Goal: Task Accomplishment & Management: Use online tool/utility

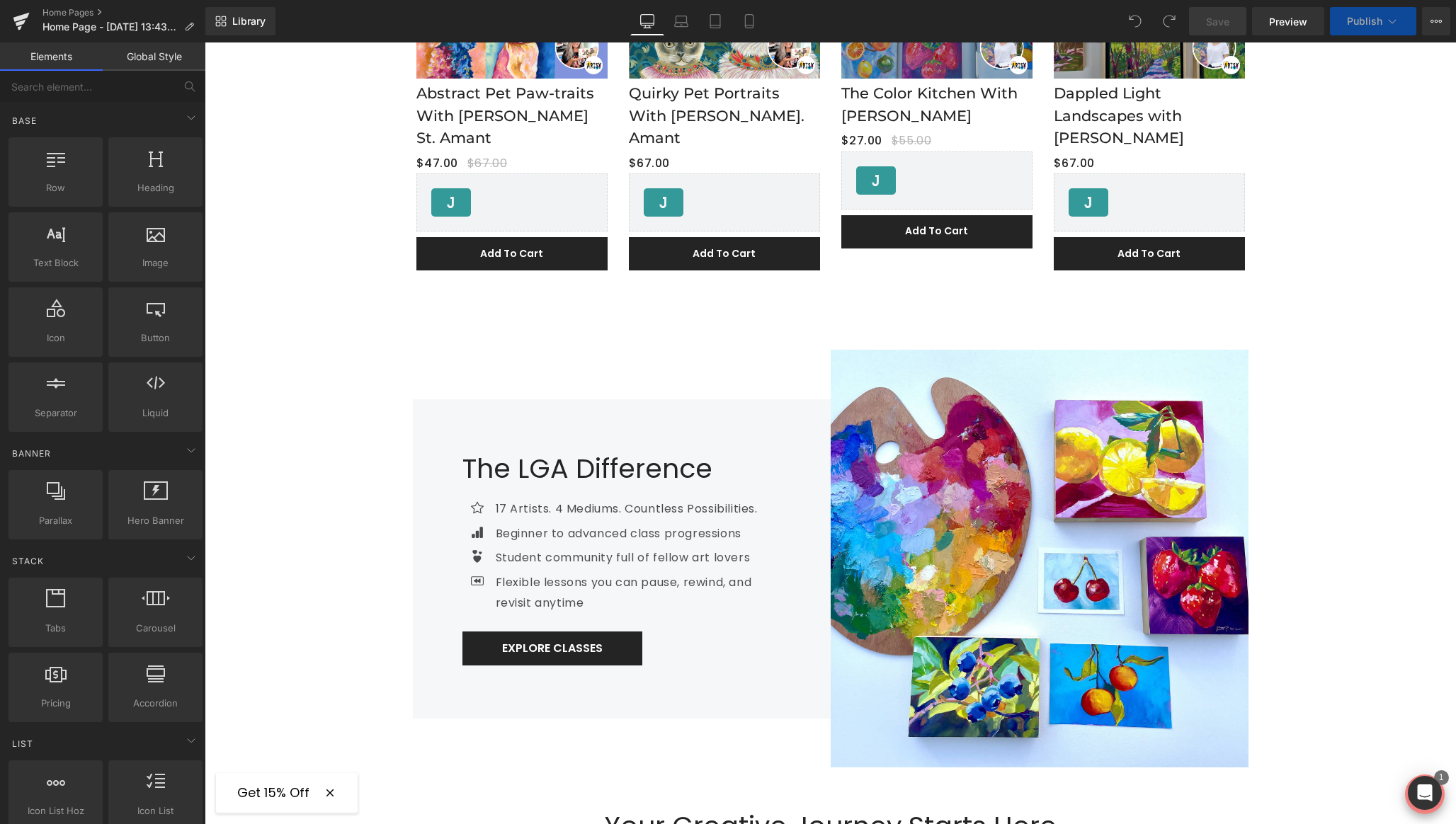
scroll to position [286, 0]
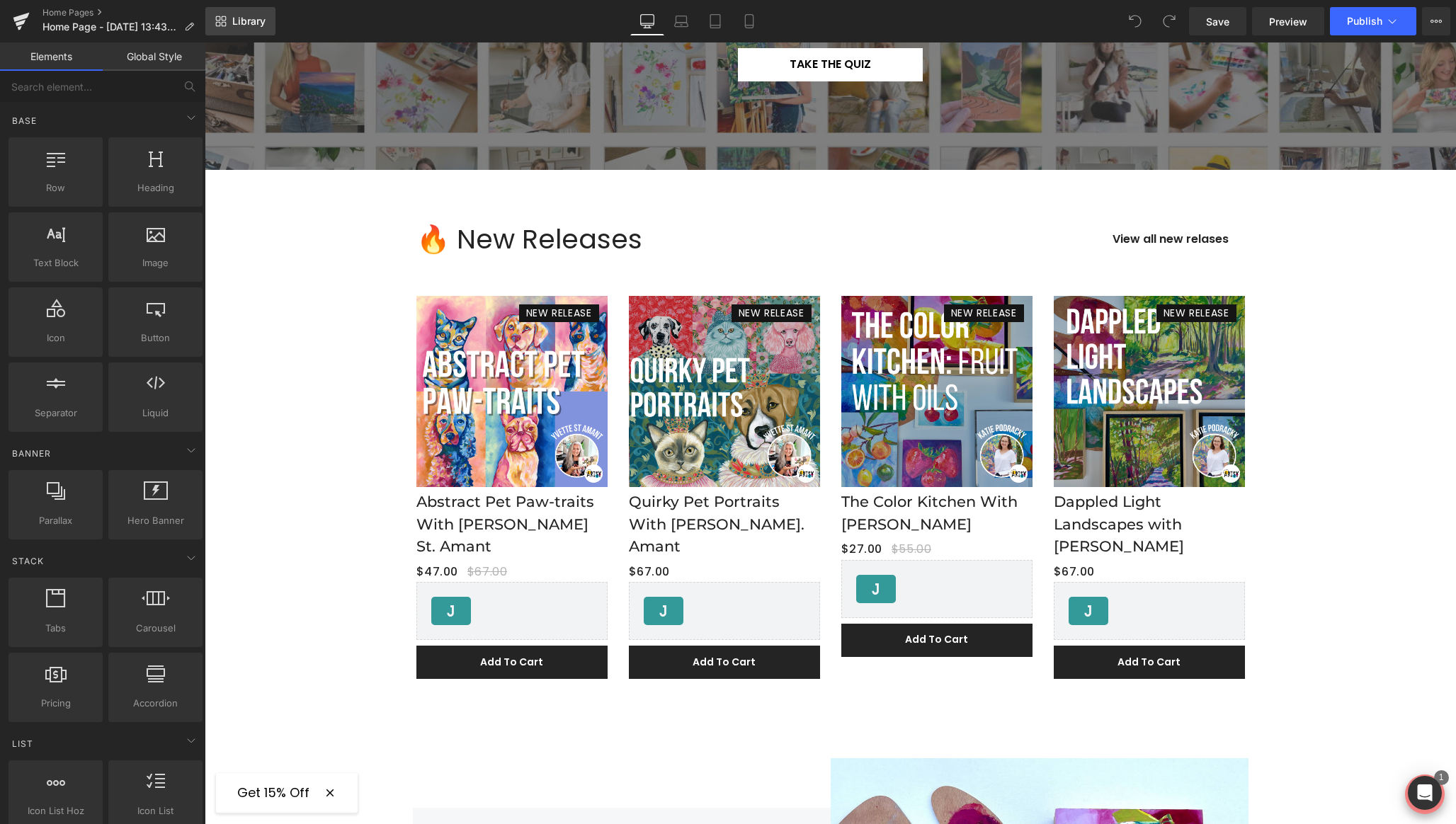
click at [236, 27] on link "Library" at bounding box center [240, 21] width 70 height 28
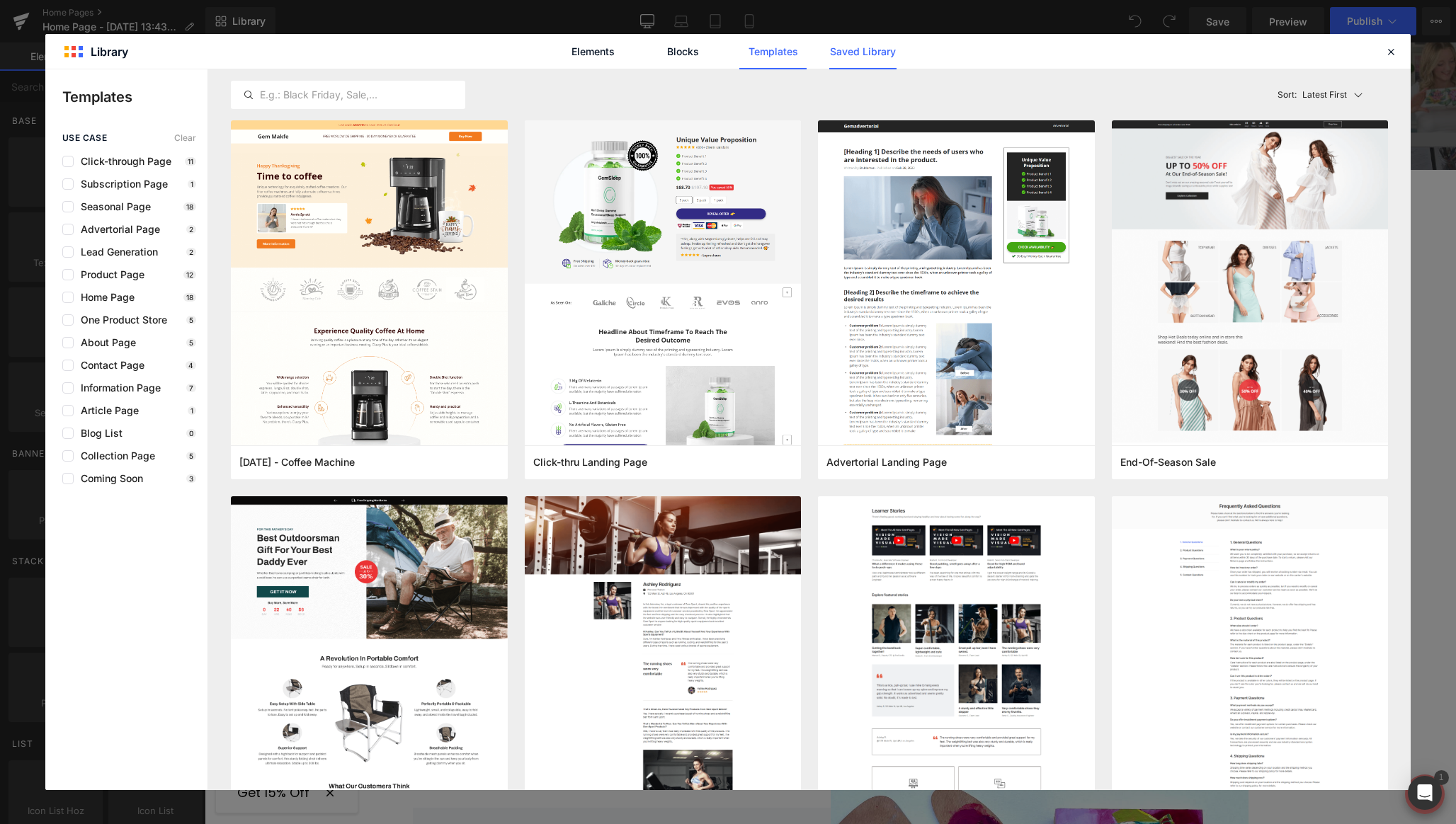
click at [835, 56] on link "Saved Library" at bounding box center [863, 51] width 67 height 35
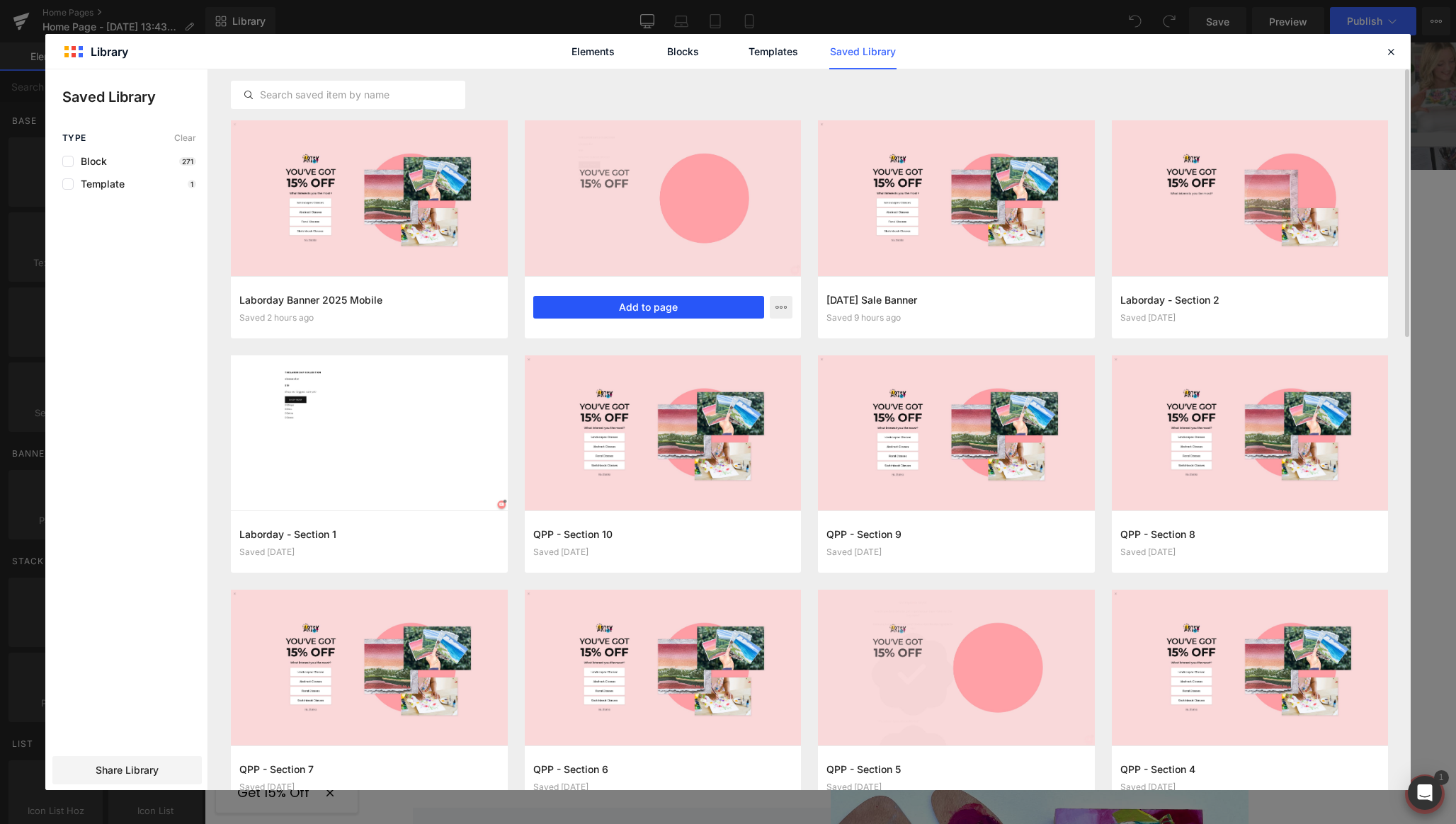
click at [659, 310] on button "Add to page" at bounding box center [649, 308] width 232 height 23
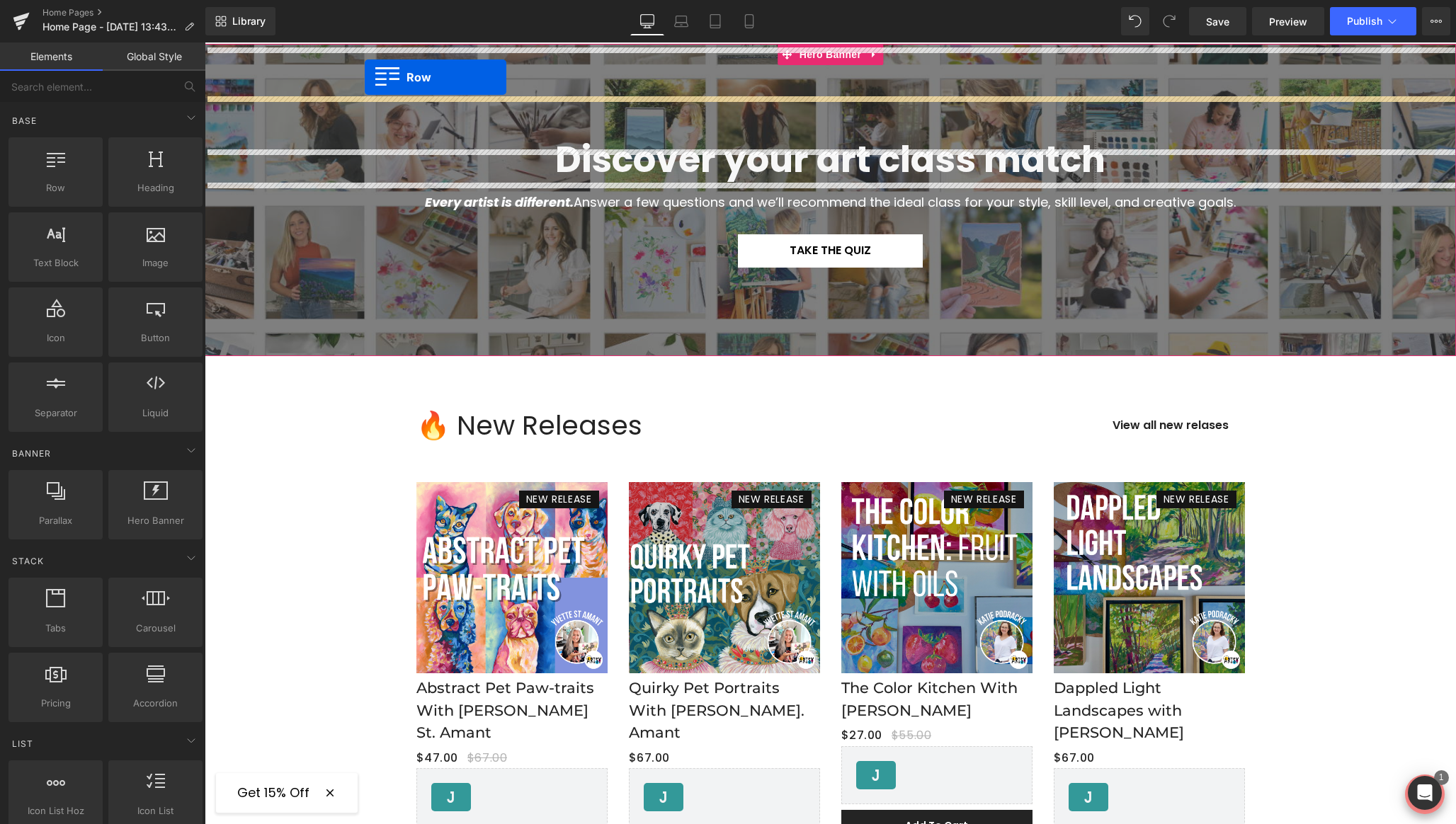
scroll to position [0, 0]
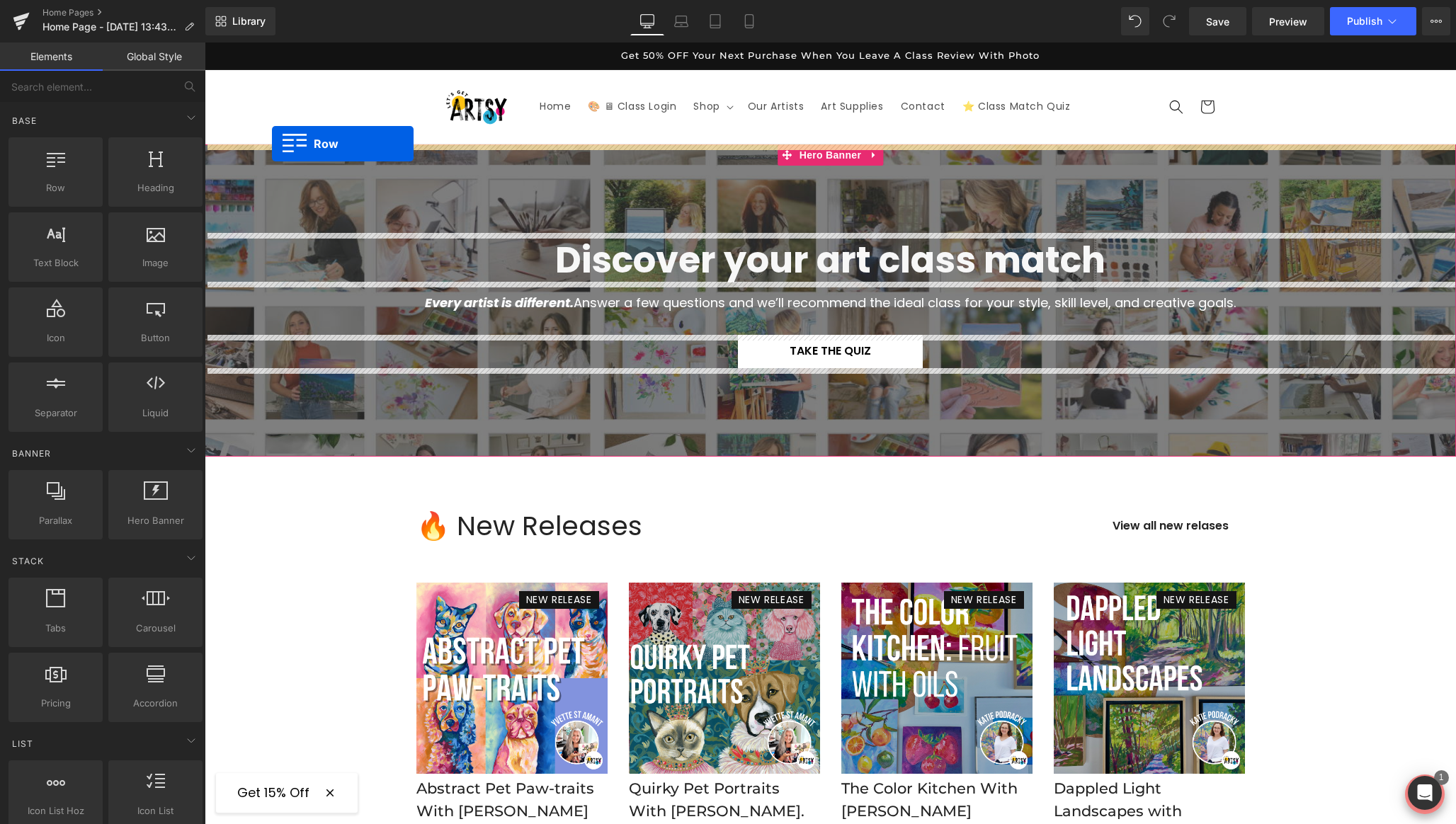
drag, startPoint x: 215, startPoint y: 167, endPoint x: 272, endPoint y: 143, distance: 61.8
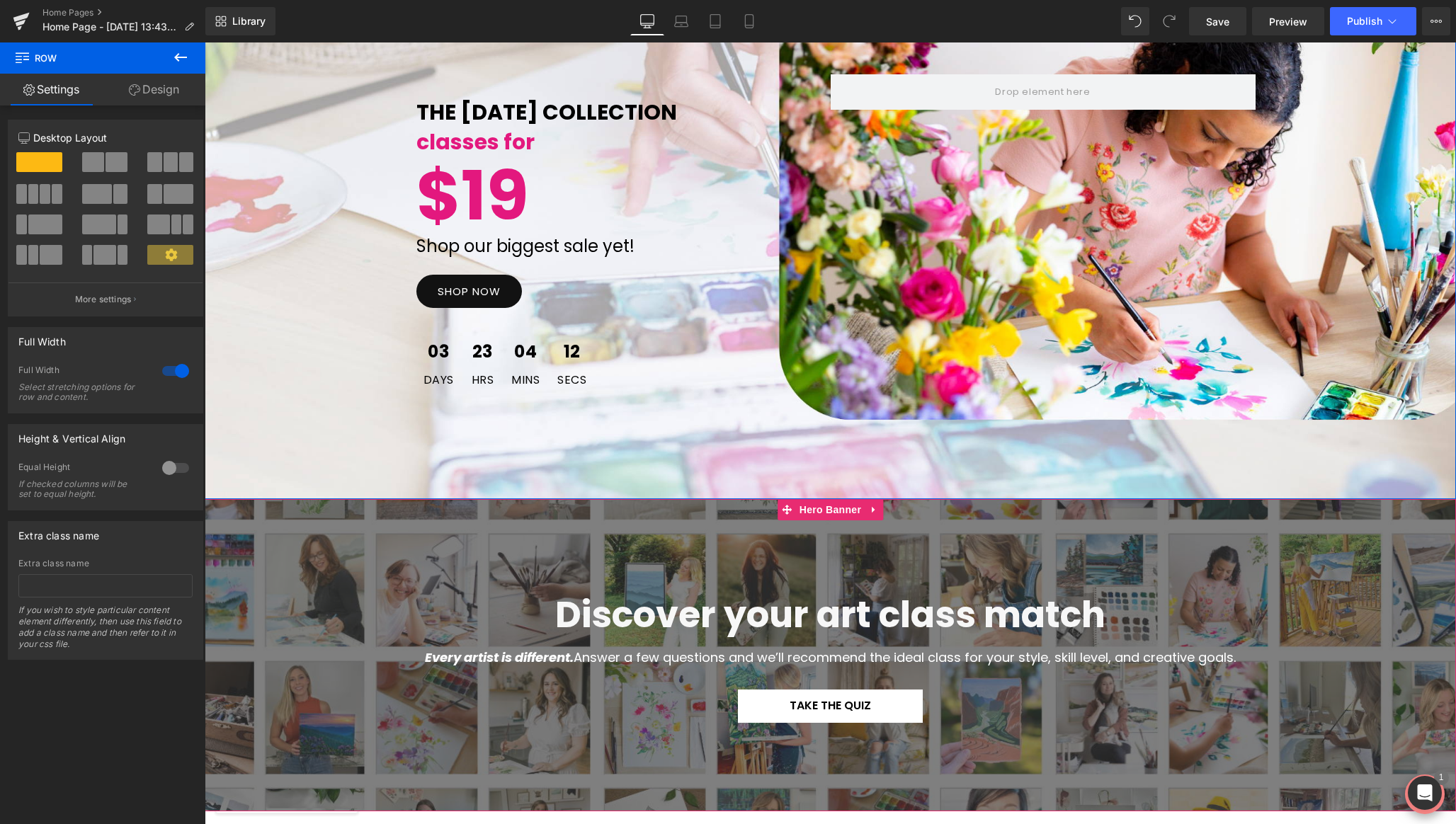
scroll to position [345, 0]
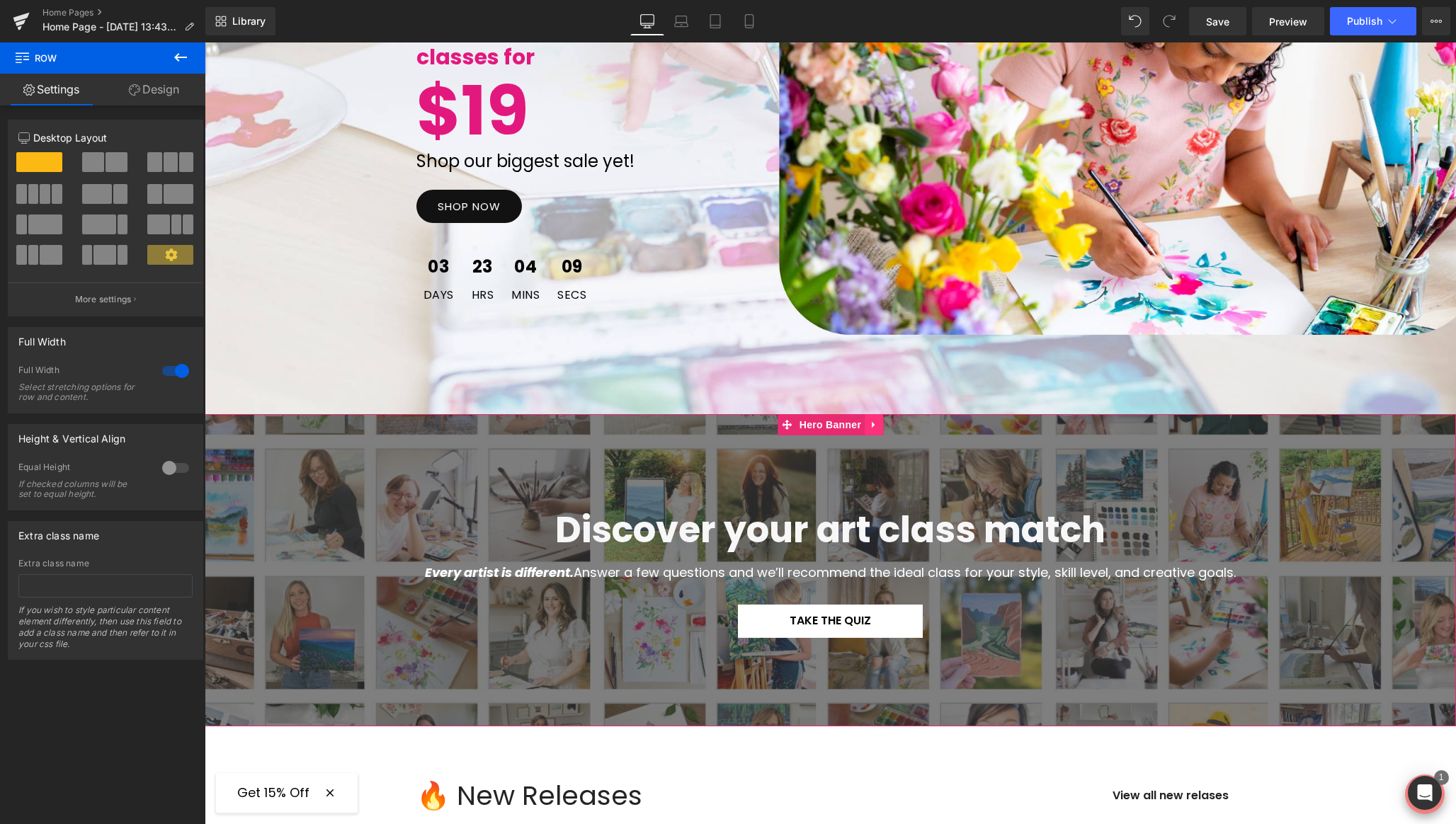
click at [873, 429] on icon at bounding box center [873, 425] width 10 height 11
click at [845, 424] on icon at bounding box center [845, 424] width 10 height 10
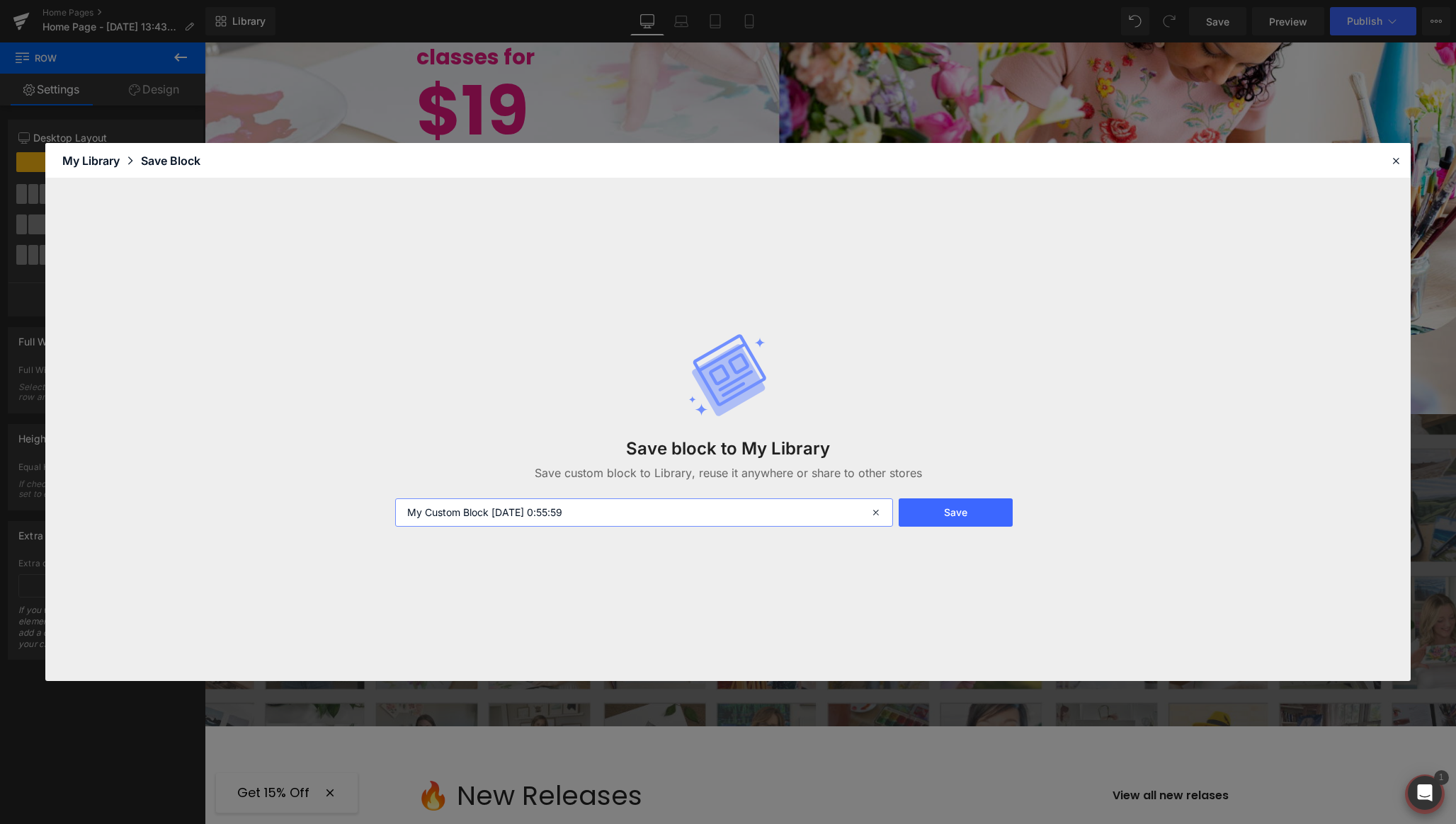
click at [656, 507] on input "My Custom Block [DATE] 0:55:59" at bounding box center [644, 513] width 498 height 28
click at [407, 514] on input "actual homapge" at bounding box center [644, 513] width 498 height 28
click at [475, 513] on input "Aactual homapge" at bounding box center [644, 513] width 498 height 28
click at [423, 511] on input "Aactual homepoge" at bounding box center [644, 513] width 498 height 28
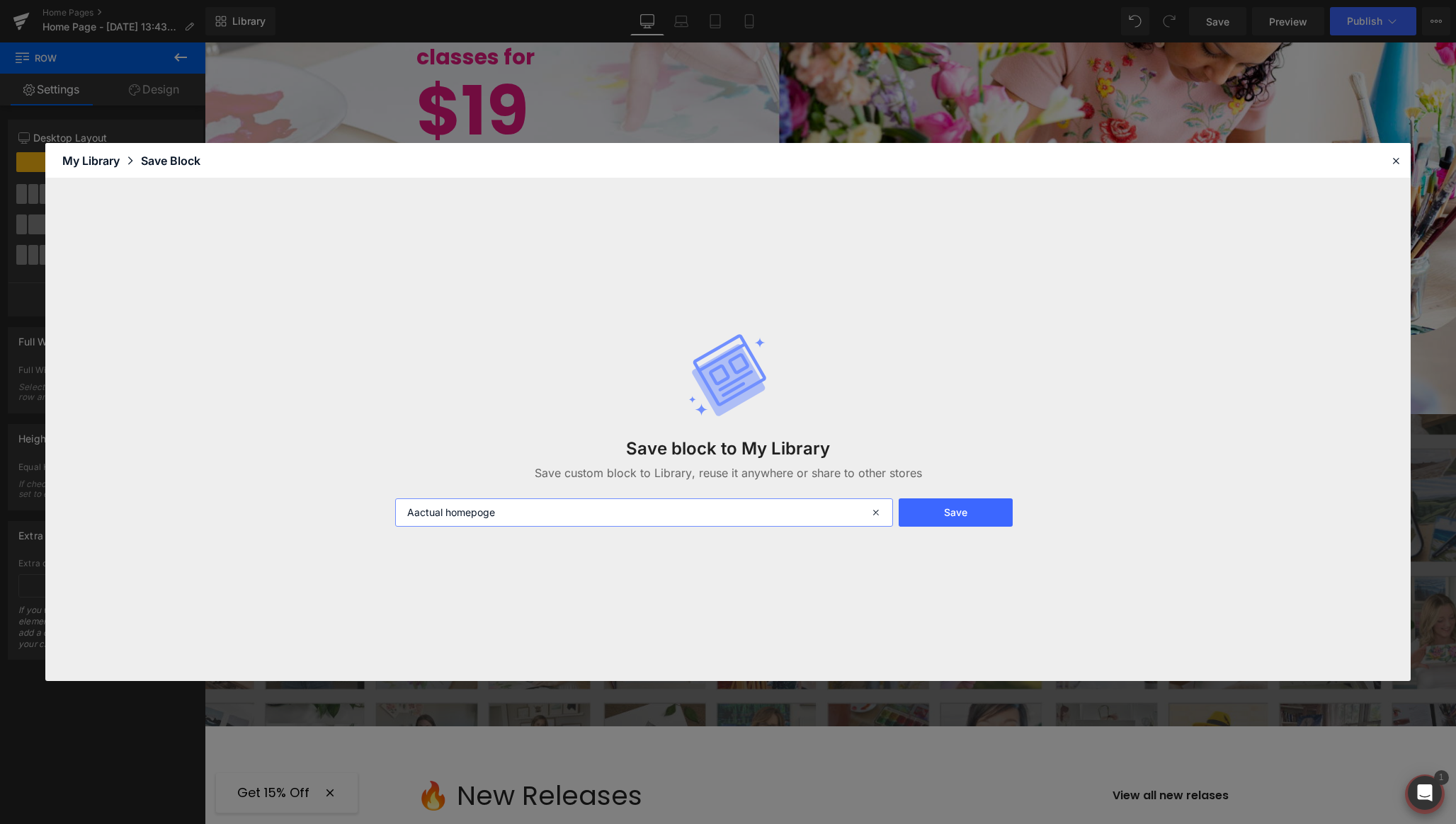
click at [423, 511] on input "Aactual homepoge" at bounding box center [644, 513] width 498 height 28
click at [549, 514] on input "Actual homepoge" at bounding box center [644, 513] width 498 height 28
click at [478, 514] on input "Actual homepoge Desktop" at bounding box center [644, 513] width 498 height 28
type input "Actual homepage Desktop"
click at [936, 514] on button "Save" at bounding box center [955, 513] width 114 height 28
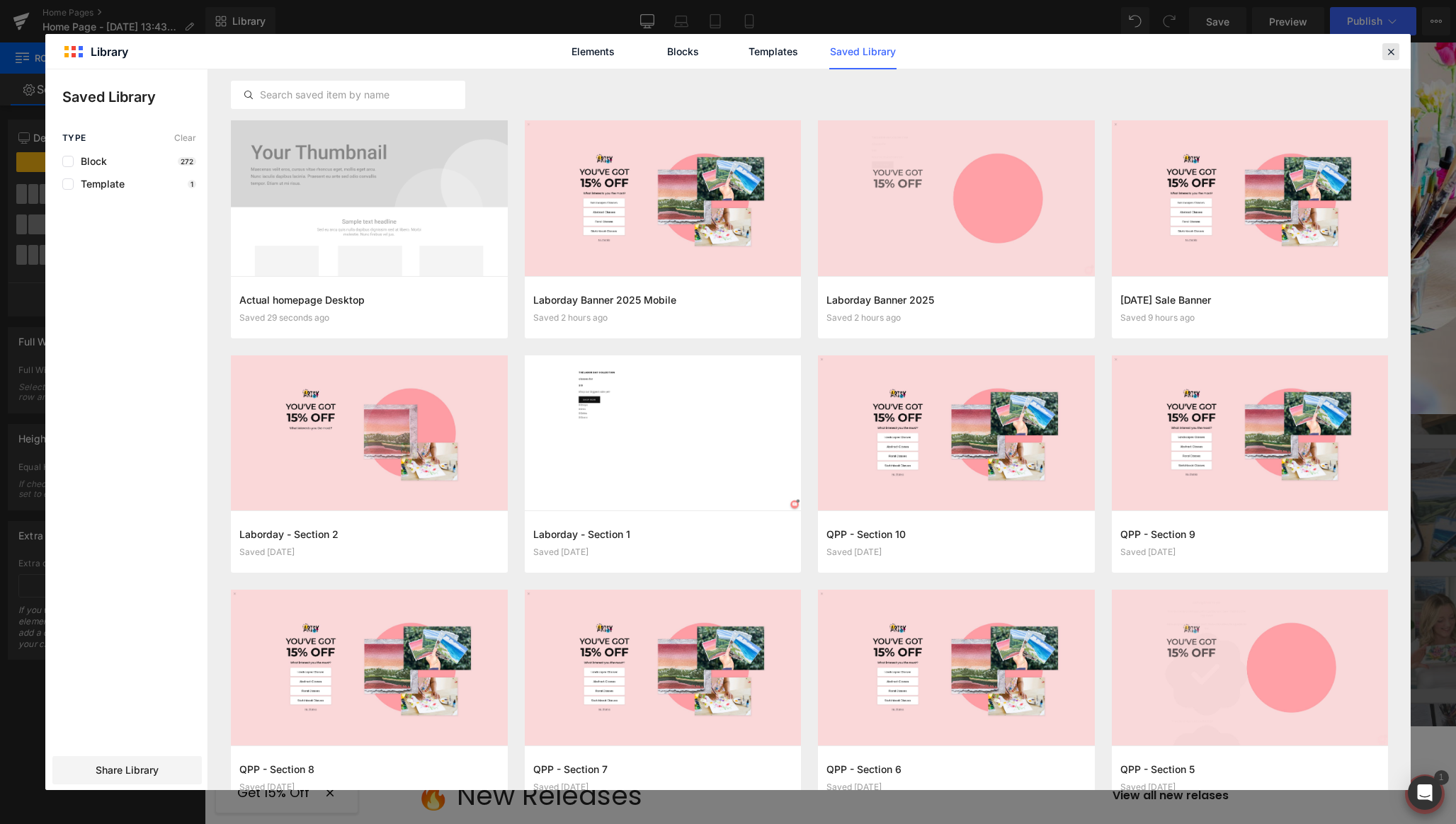
click at [1394, 55] on icon at bounding box center [1391, 51] width 12 height 12
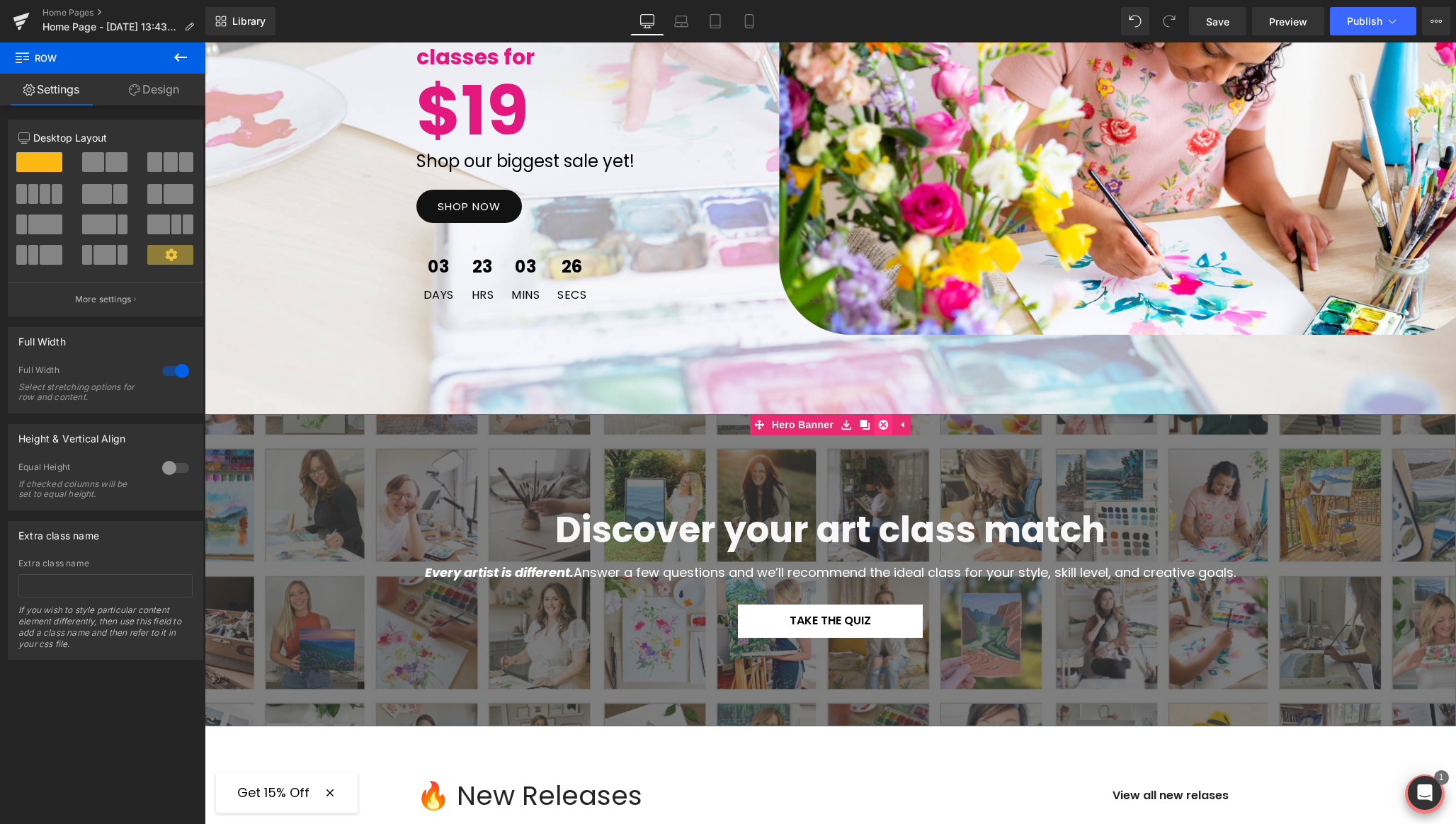
click at [883, 426] on icon at bounding box center [882, 425] width 10 height 11
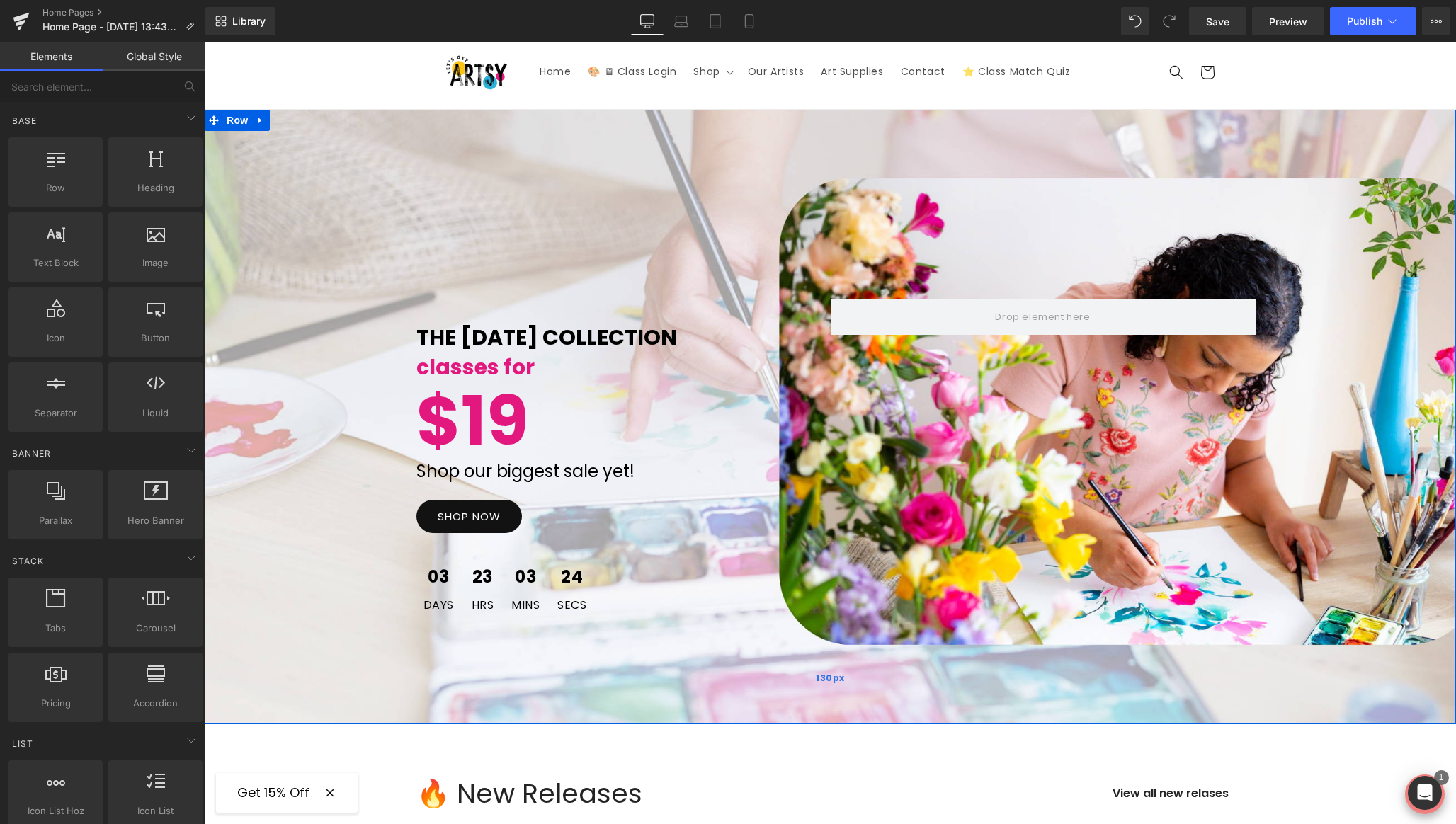
scroll to position [39, 0]
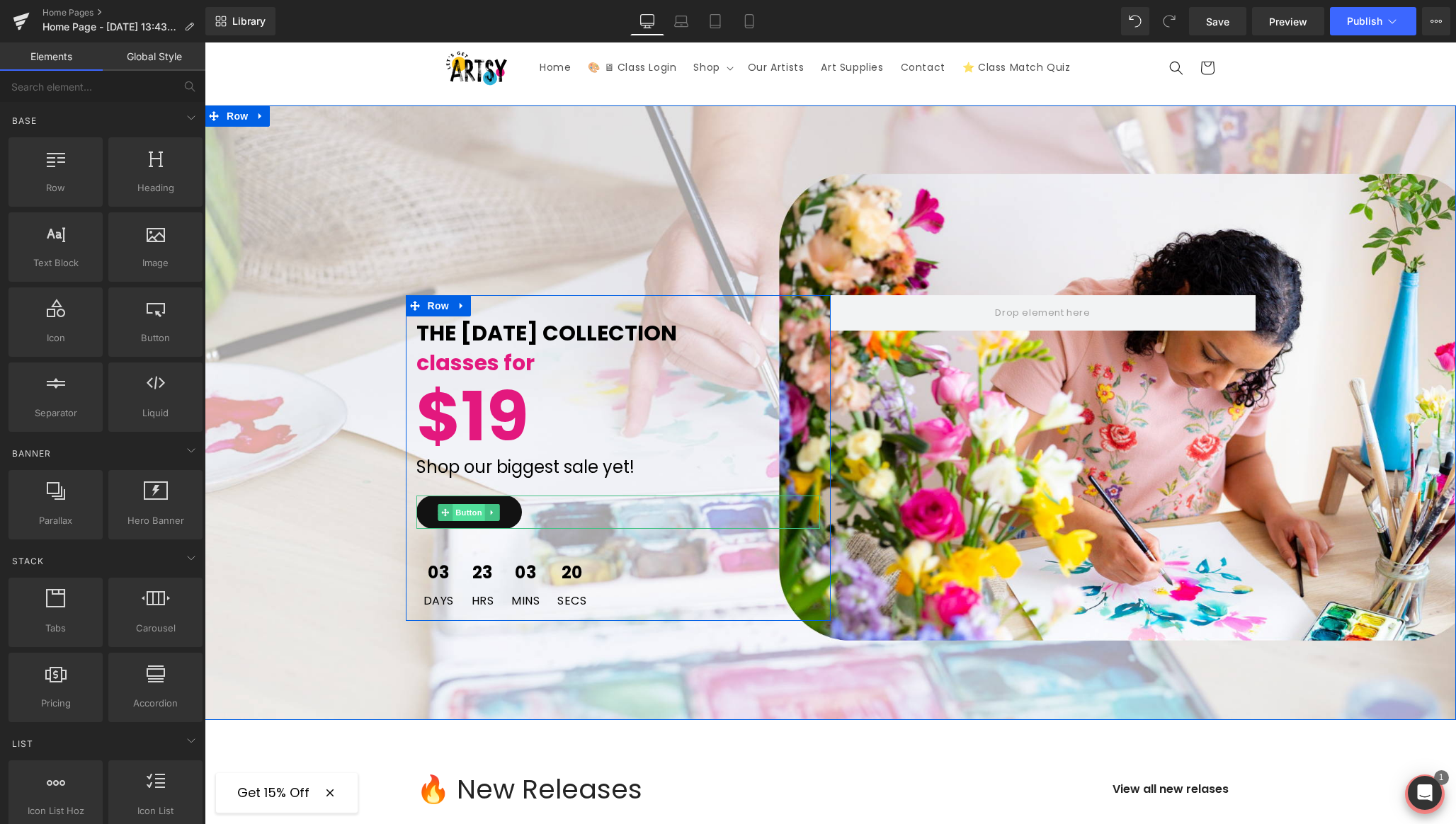
click at [469, 514] on span "Button" at bounding box center [469, 512] width 33 height 17
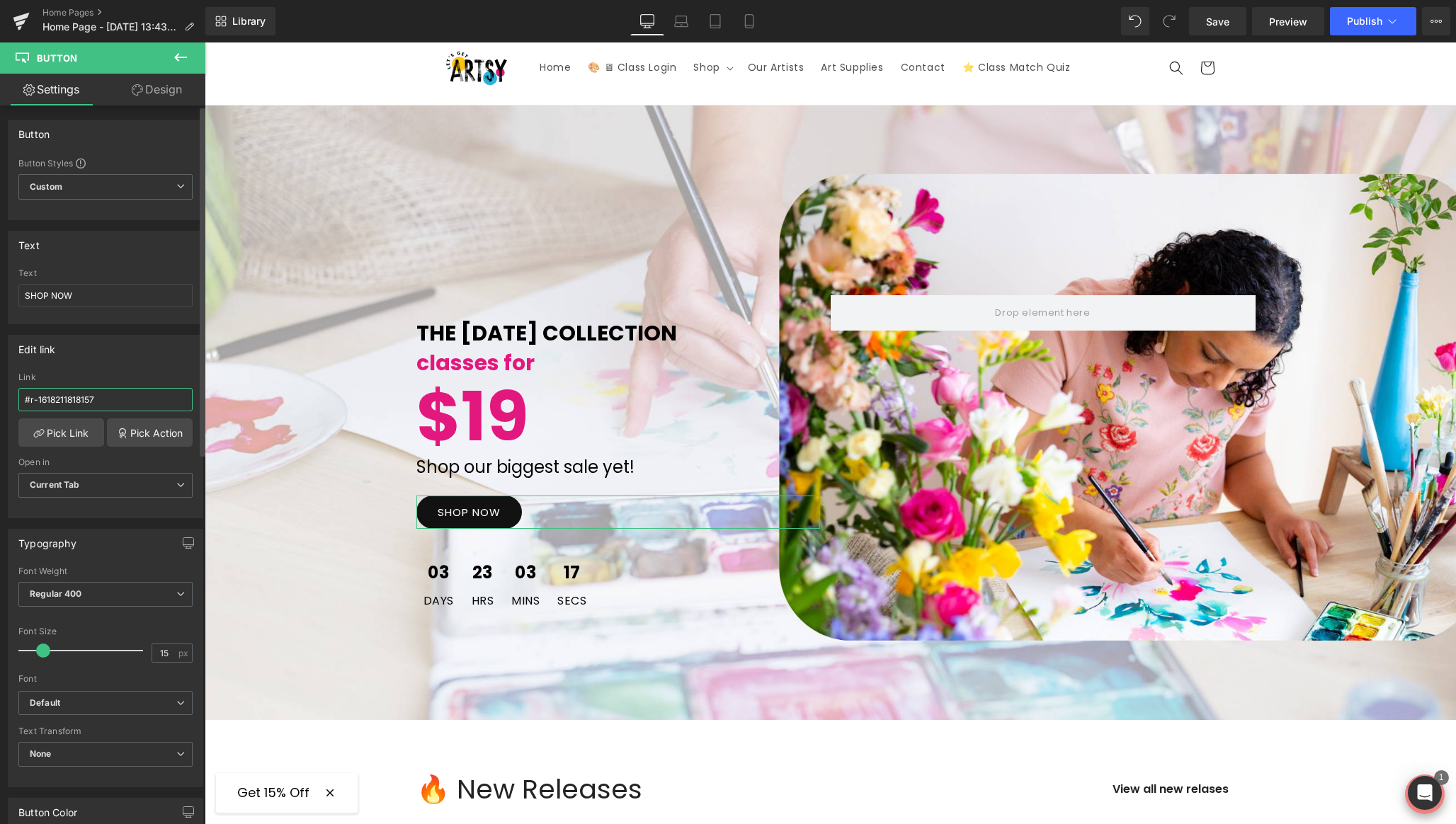
click at [130, 397] on input "#r-1618211818157" at bounding box center [105, 400] width 174 height 23
click at [70, 431] on link "Pick Link" at bounding box center [61, 432] width 86 height 28
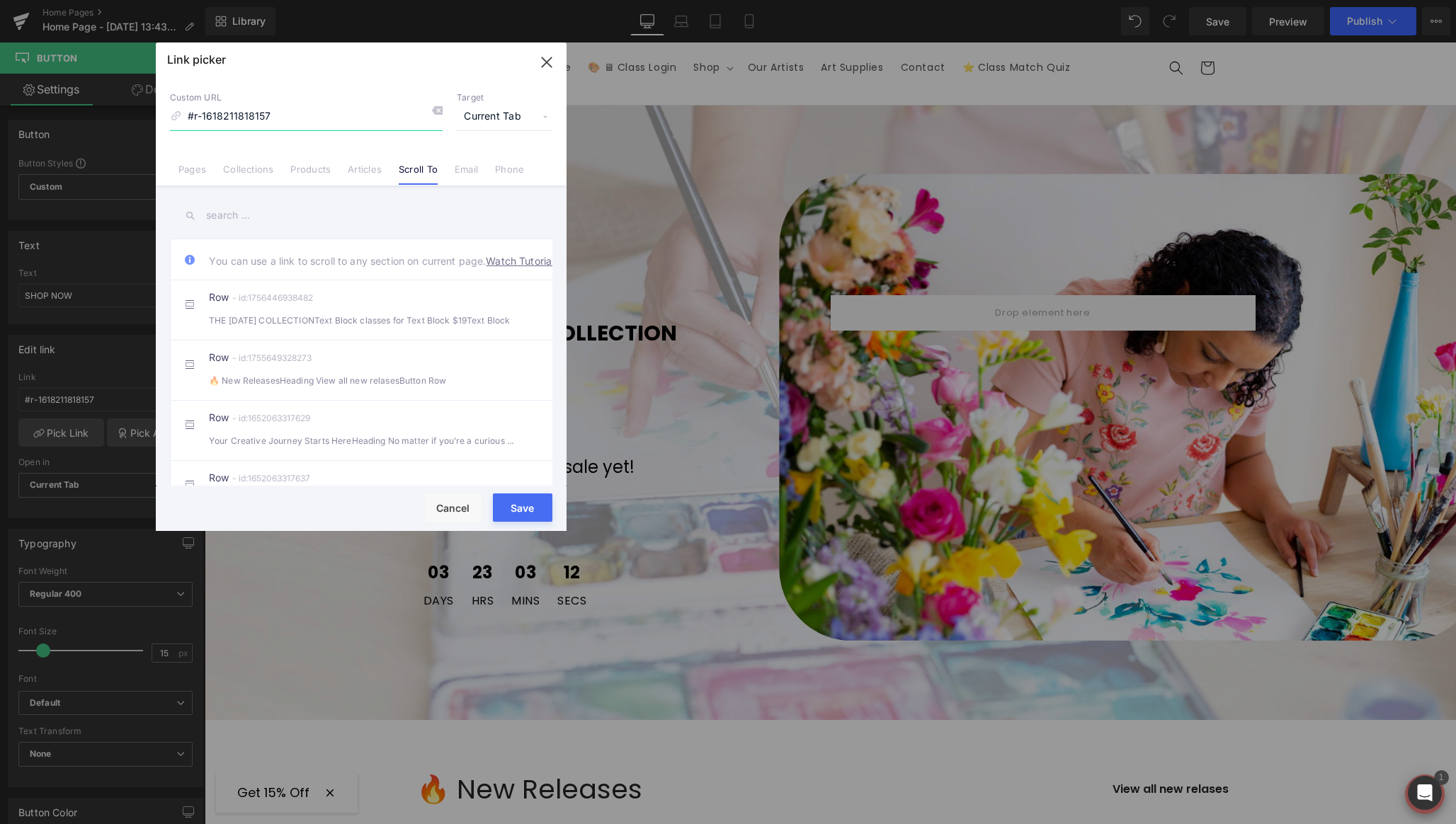
paste input "[URL][DOMAIN_NAME]"
type input "[URL][DOMAIN_NAME]"
click at [527, 506] on button "Save" at bounding box center [522, 507] width 59 height 28
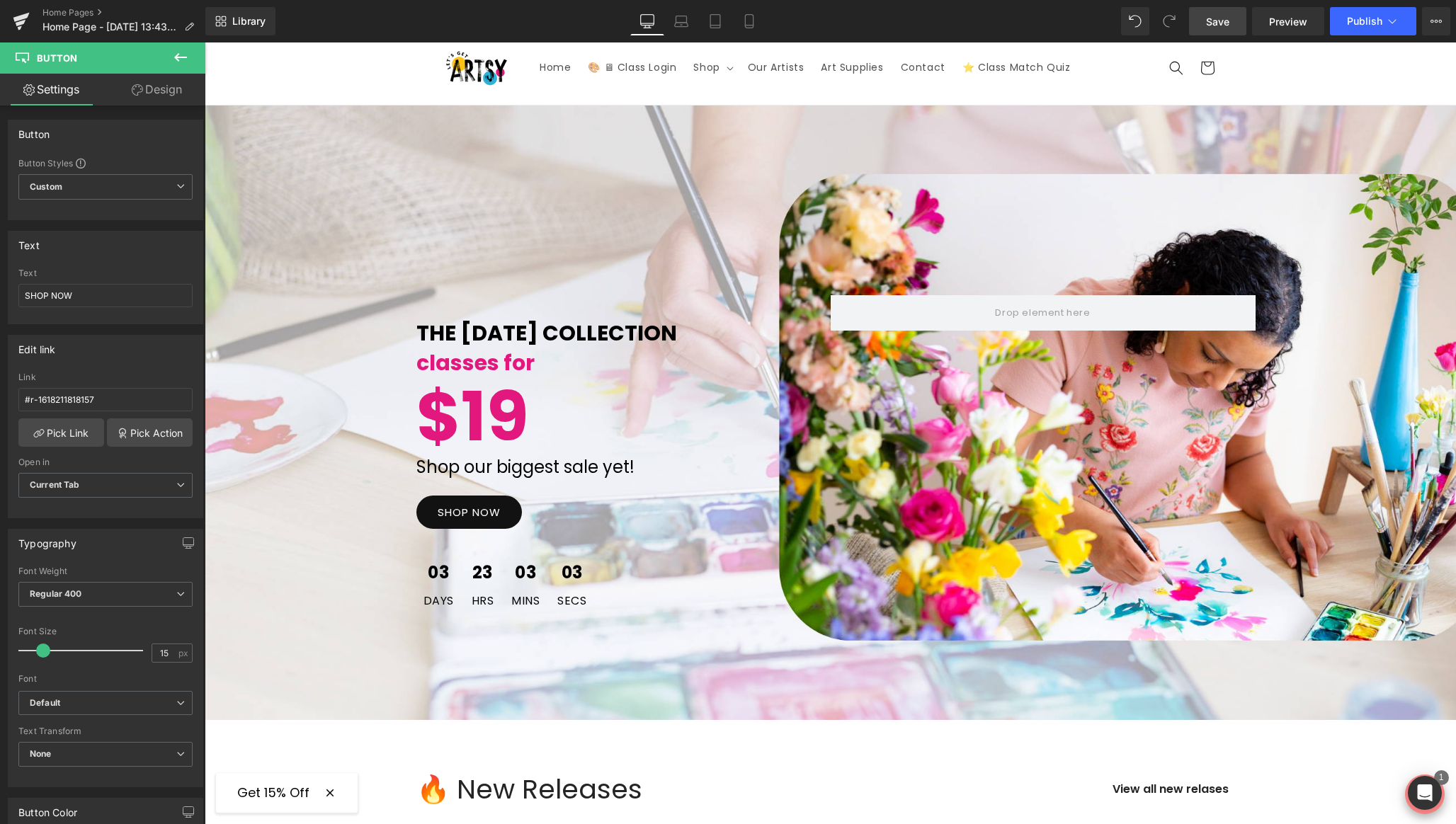
click at [1210, 23] on span "Save" at bounding box center [1217, 21] width 23 height 15
click at [749, 20] on icon at bounding box center [749, 21] width 14 height 14
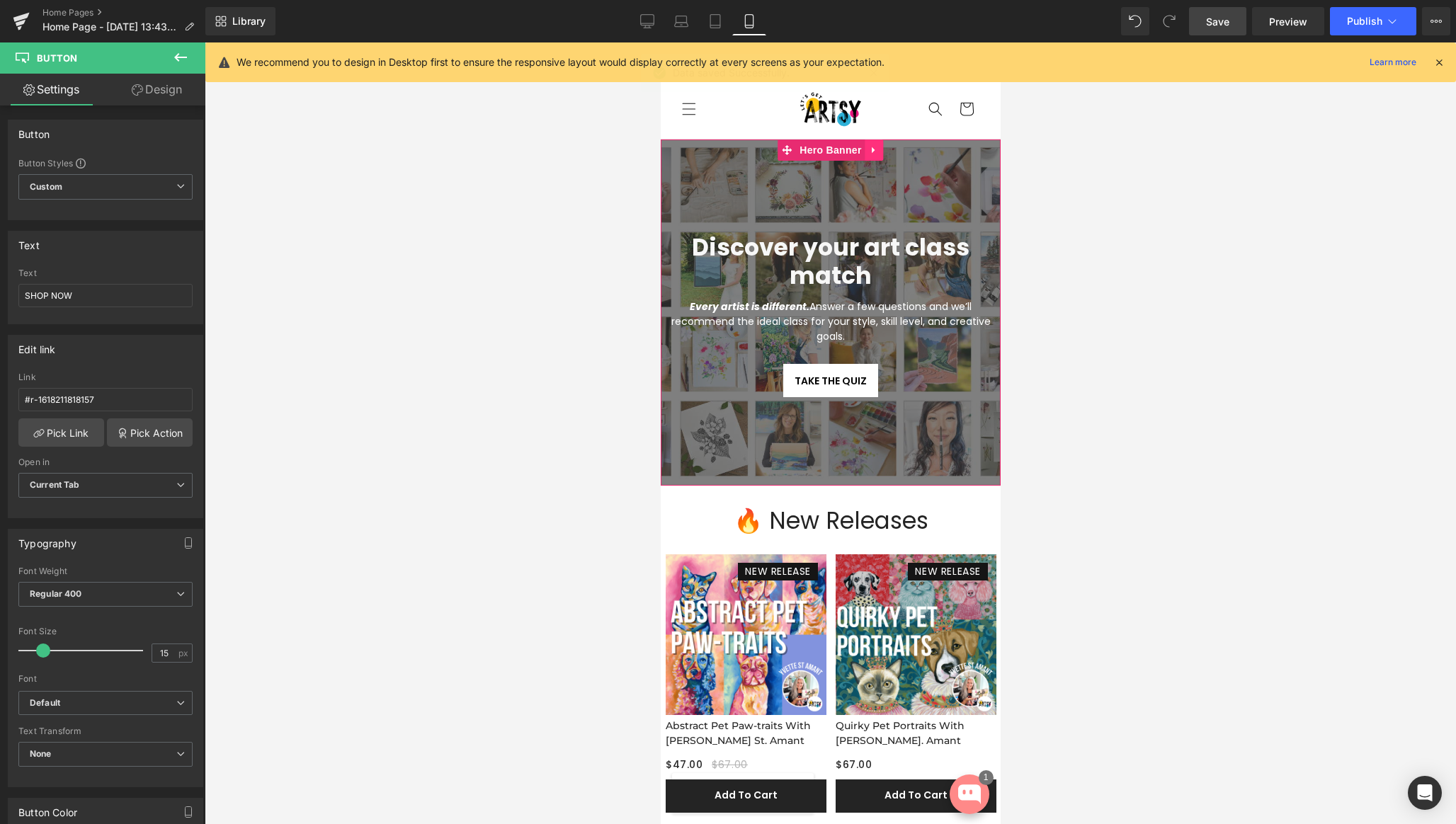
click at [873, 153] on icon at bounding box center [873, 150] width 10 height 11
click at [845, 154] on icon at bounding box center [845, 149] width 10 height 10
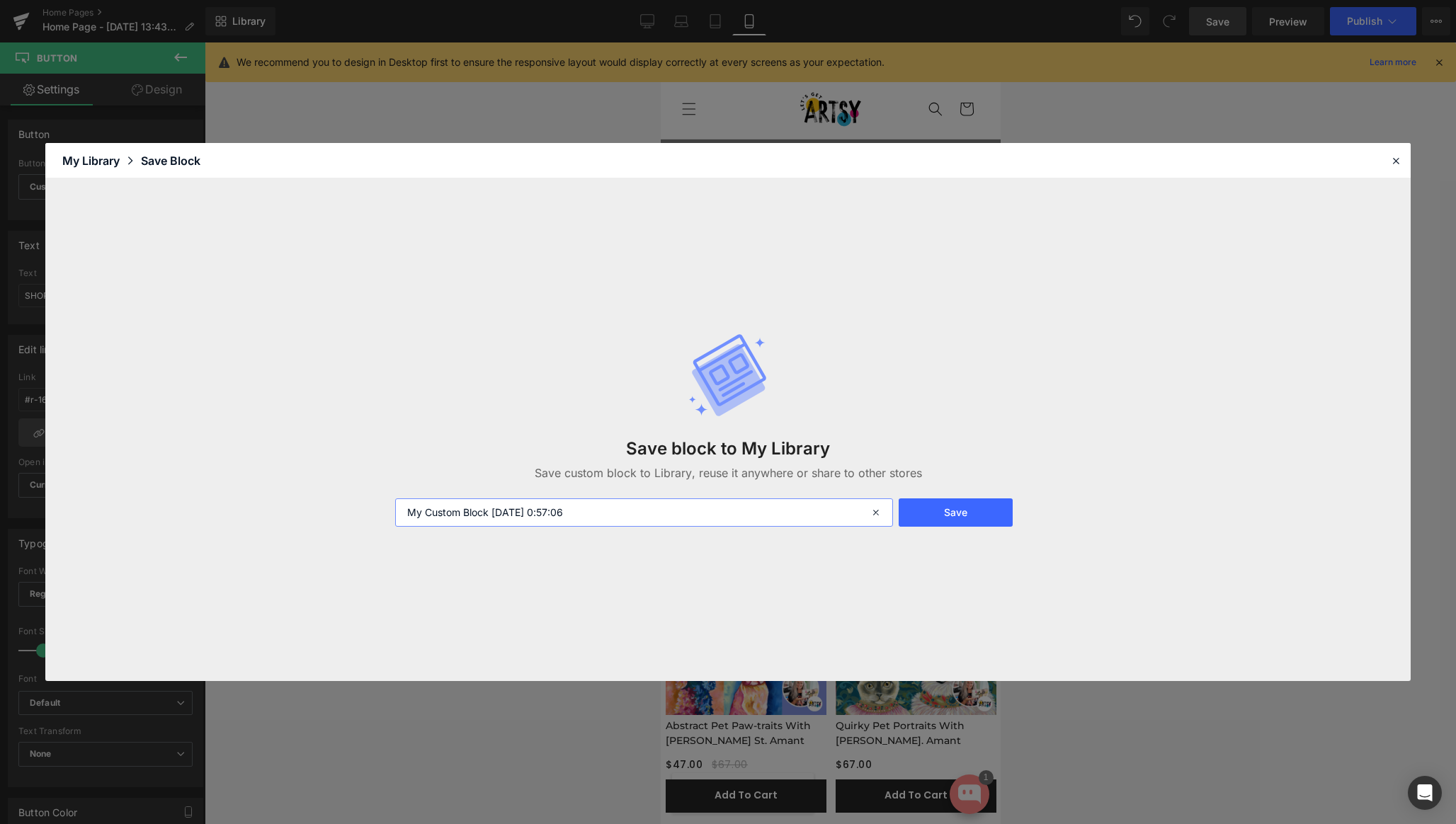
click at [611, 517] on input "My Custom Block [DATE] 0:57:06" at bounding box center [644, 513] width 498 height 28
type input "Actual homepage Mobile"
click at [970, 514] on button "Save" at bounding box center [955, 513] width 114 height 28
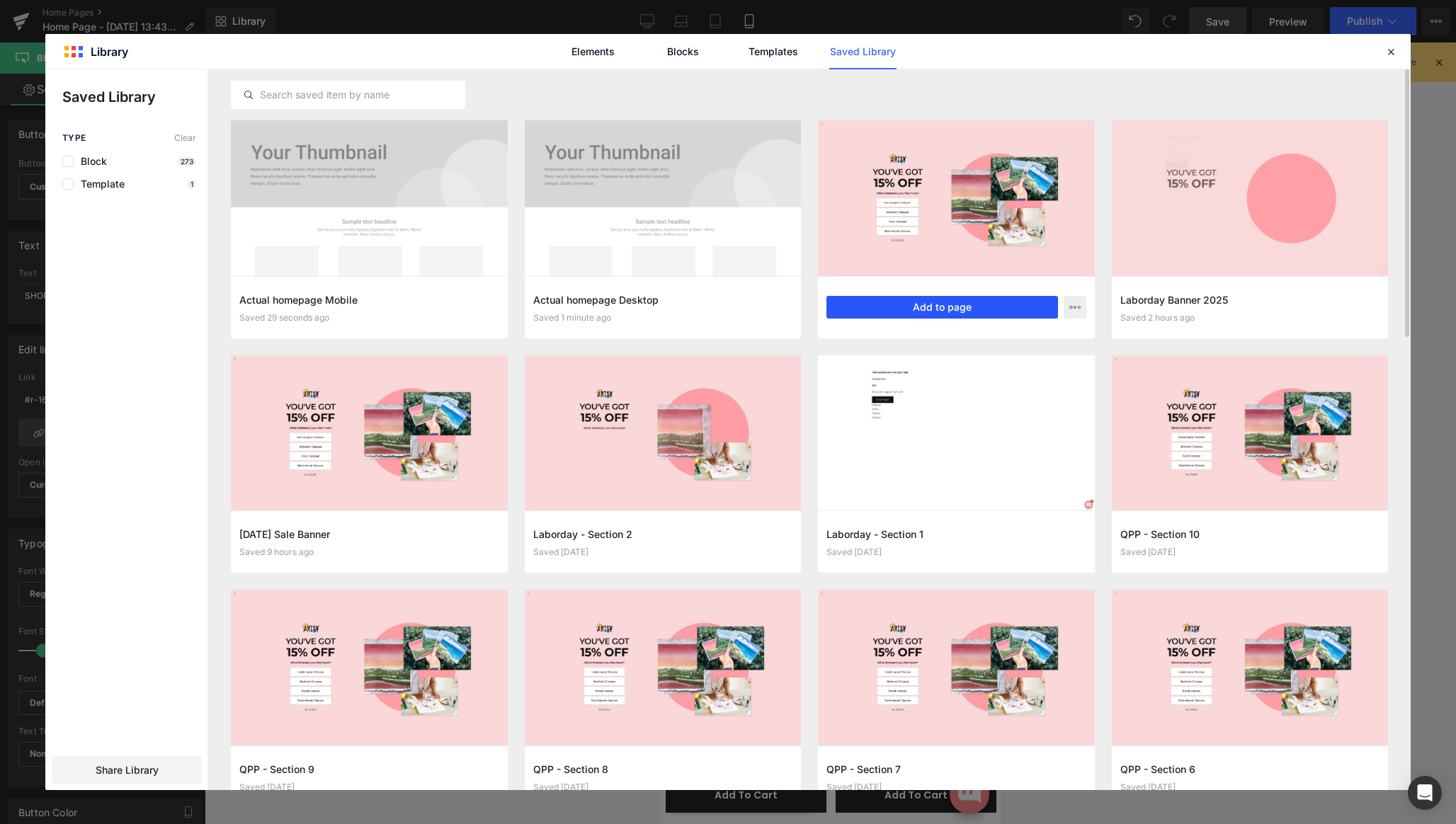
click at [940, 308] on button "Add to page" at bounding box center [942, 308] width 232 height 23
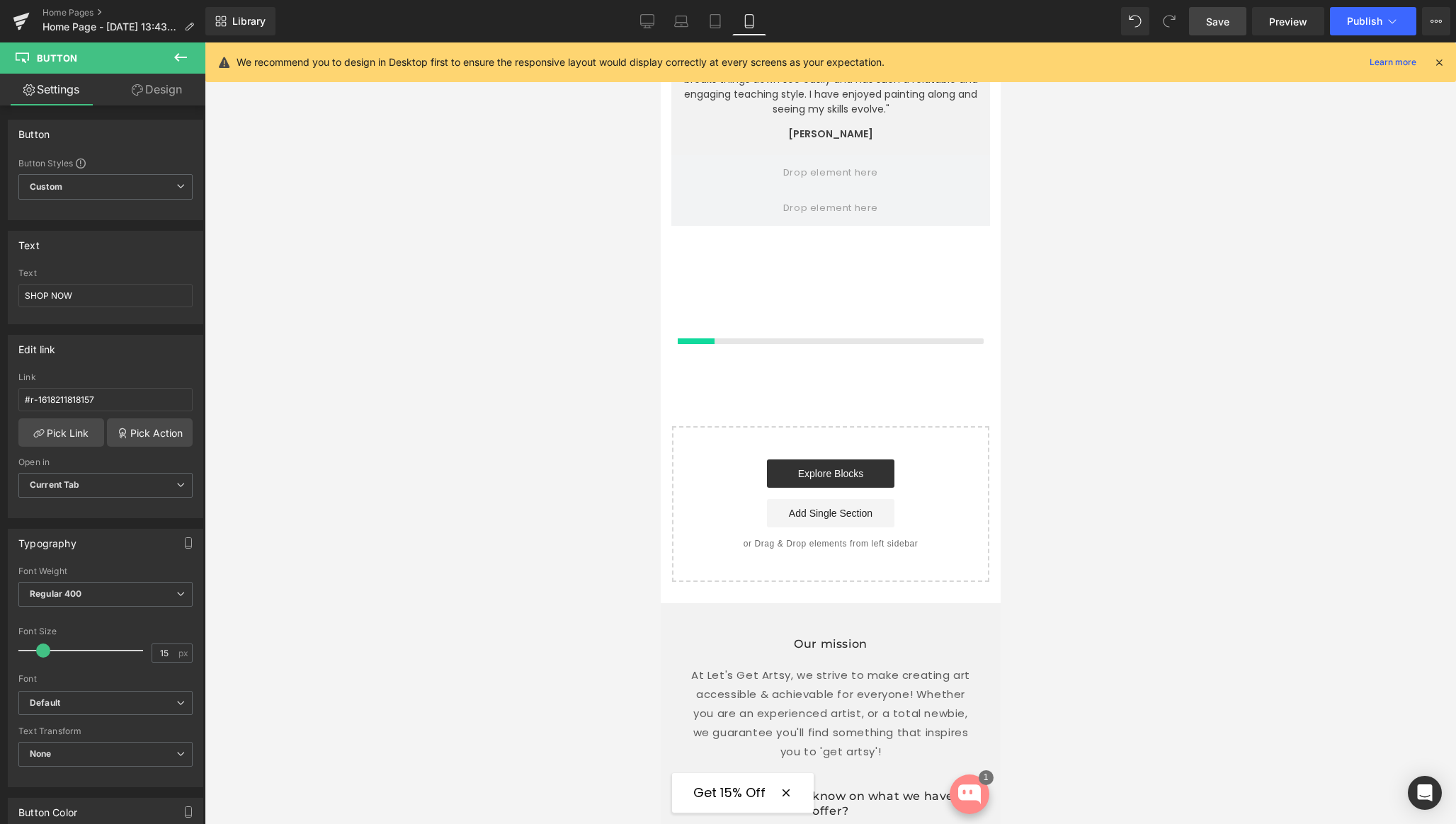
scroll to position [5138, 0]
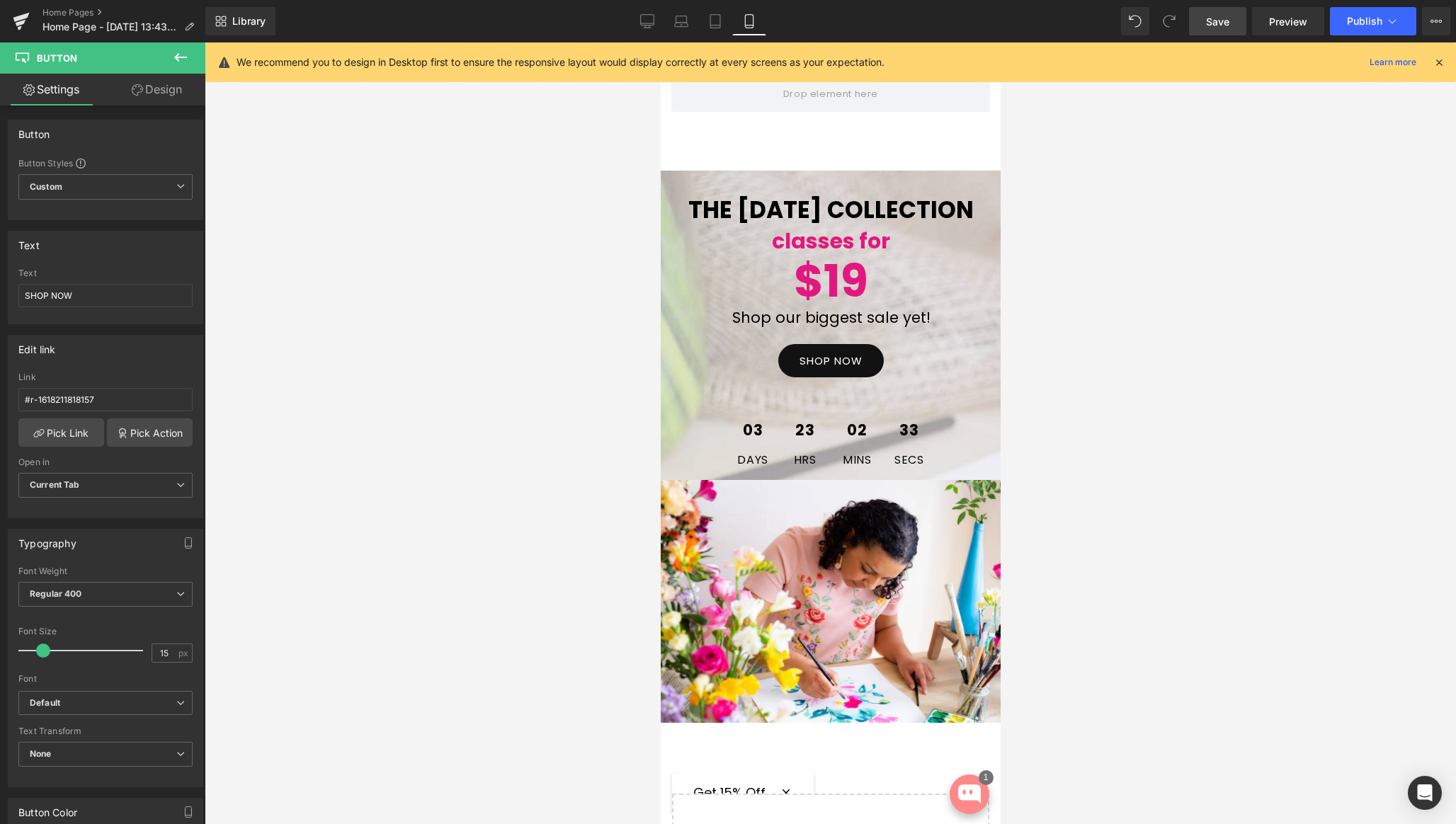
click at [1438, 60] on icon at bounding box center [1438, 62] width 12 height 12
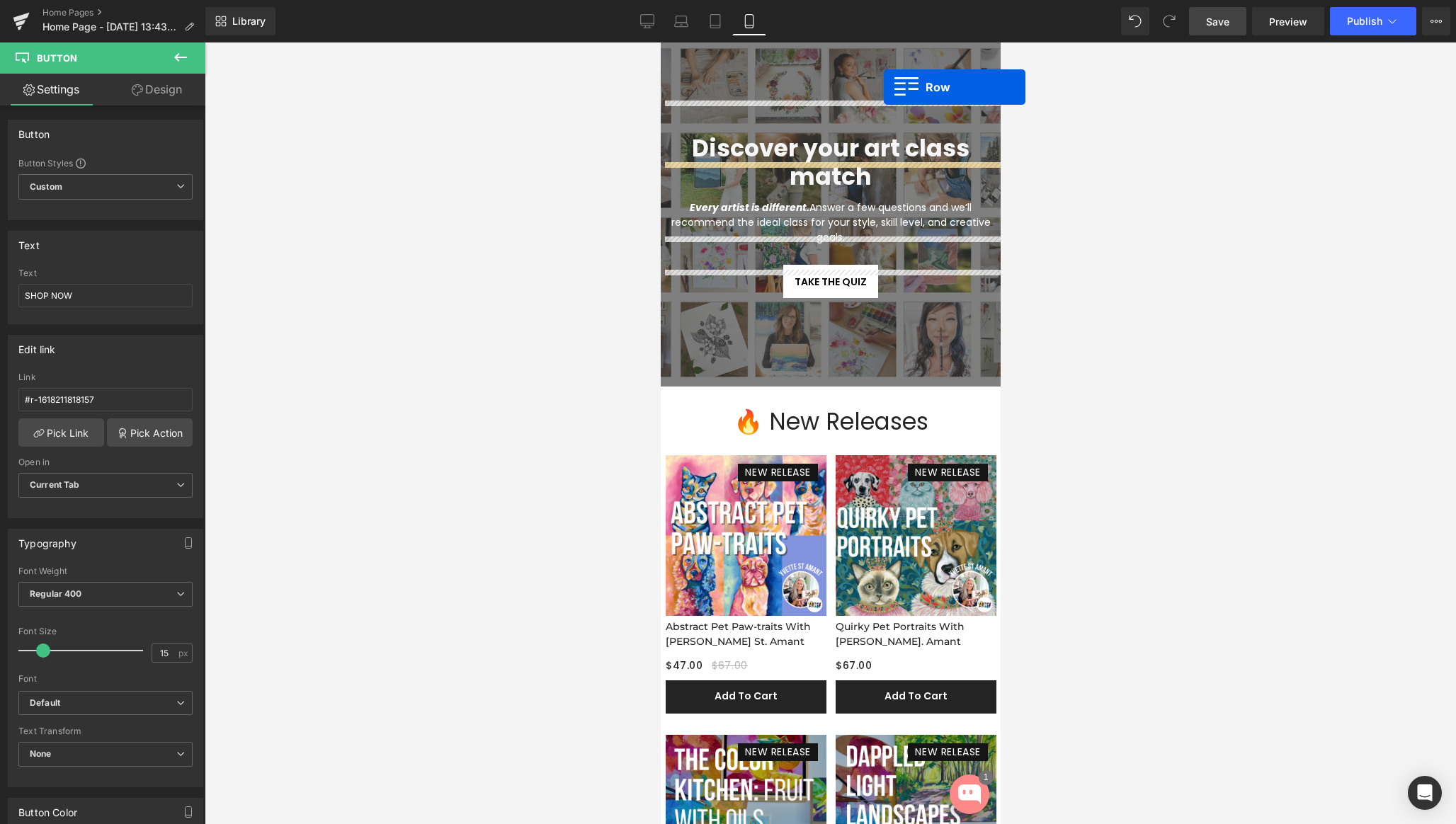
scroll to position [0, 0]
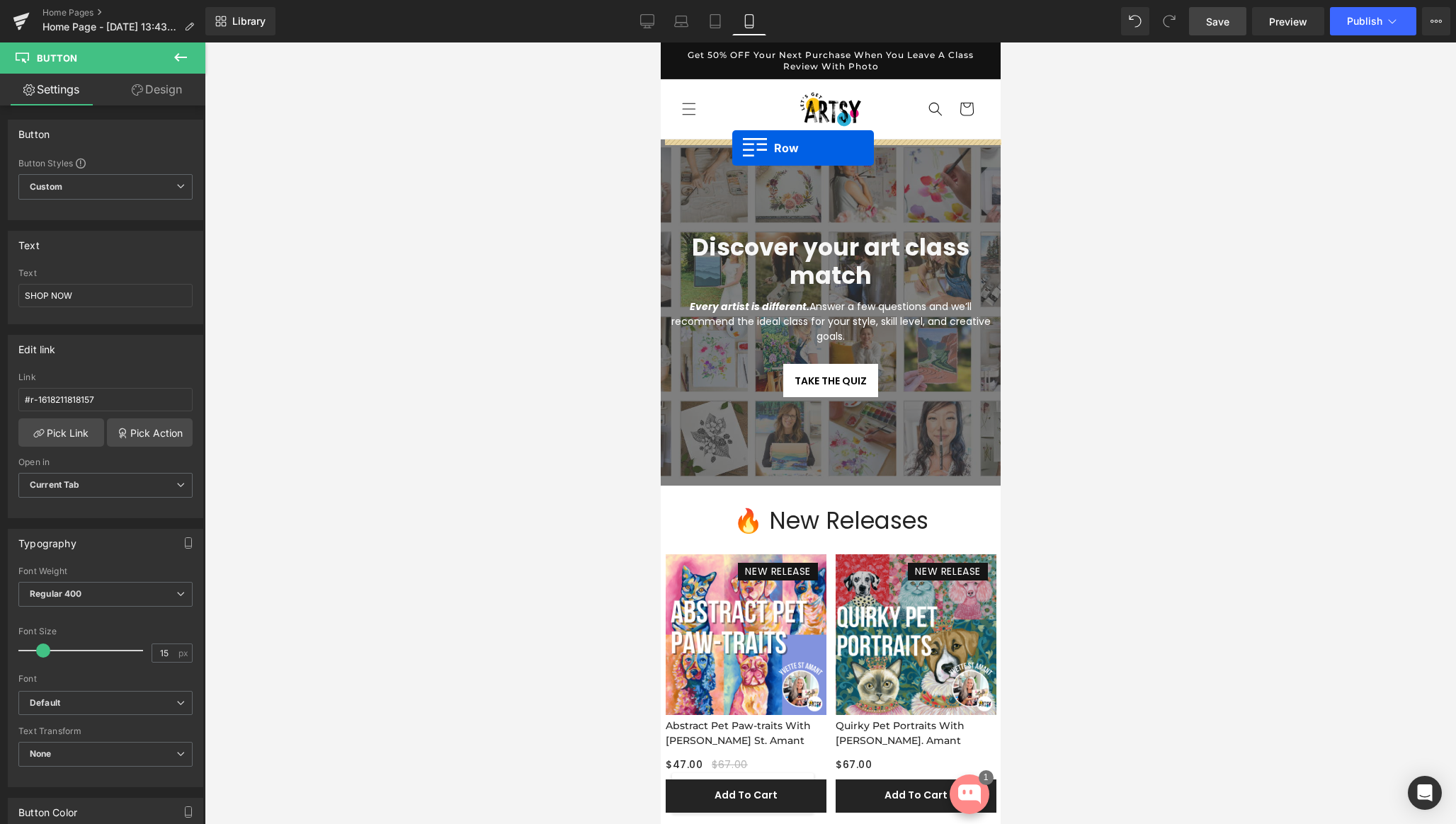
drag, startPoint x: 670, startPoint y: 336, endPoint x: 731, endPoint y: 148, distance: 197.6
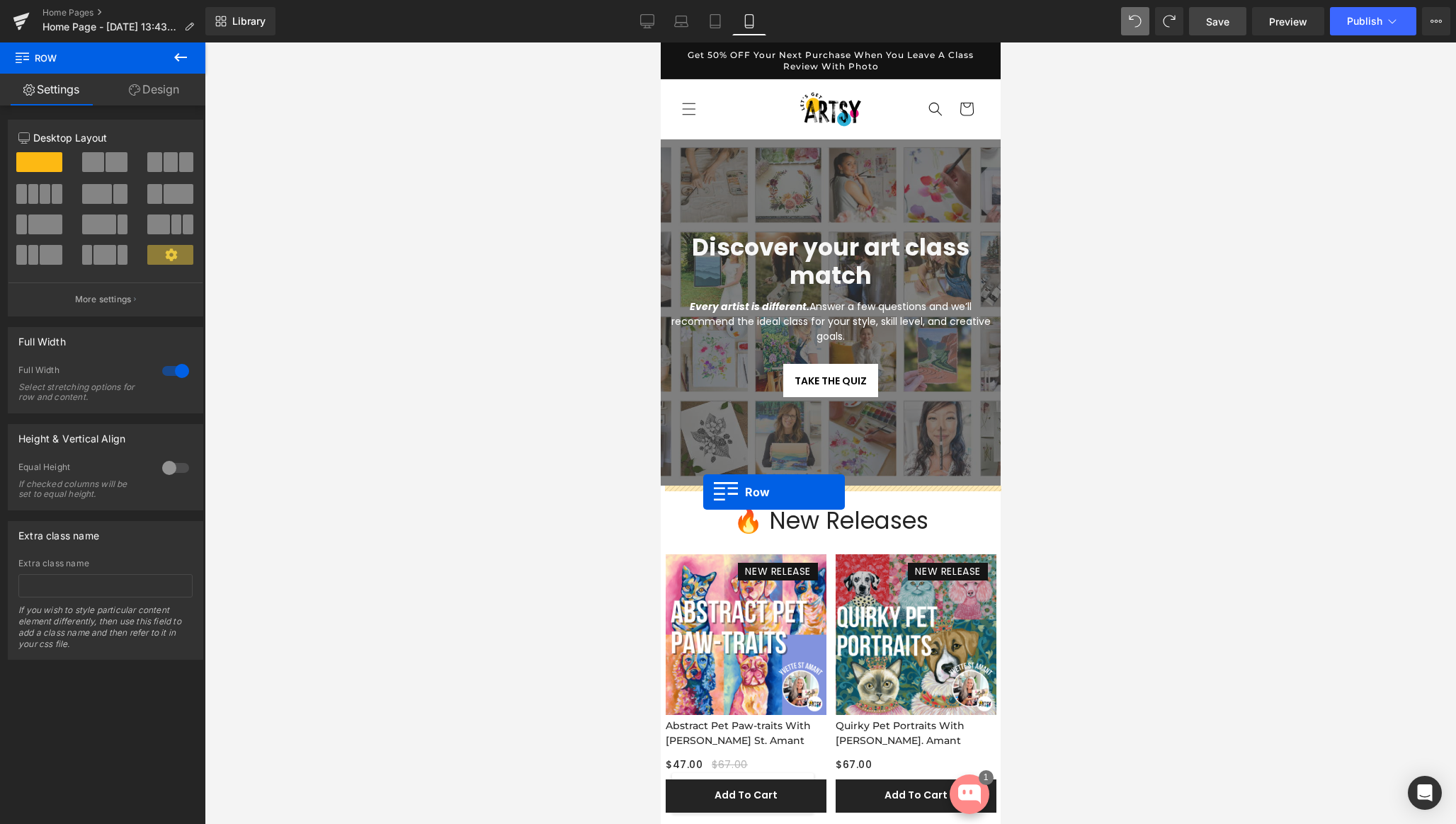
drag, startPoint x: 669, startPoint y: 318, endPoint x: 702, endPoint y: 492, distance: 177.1
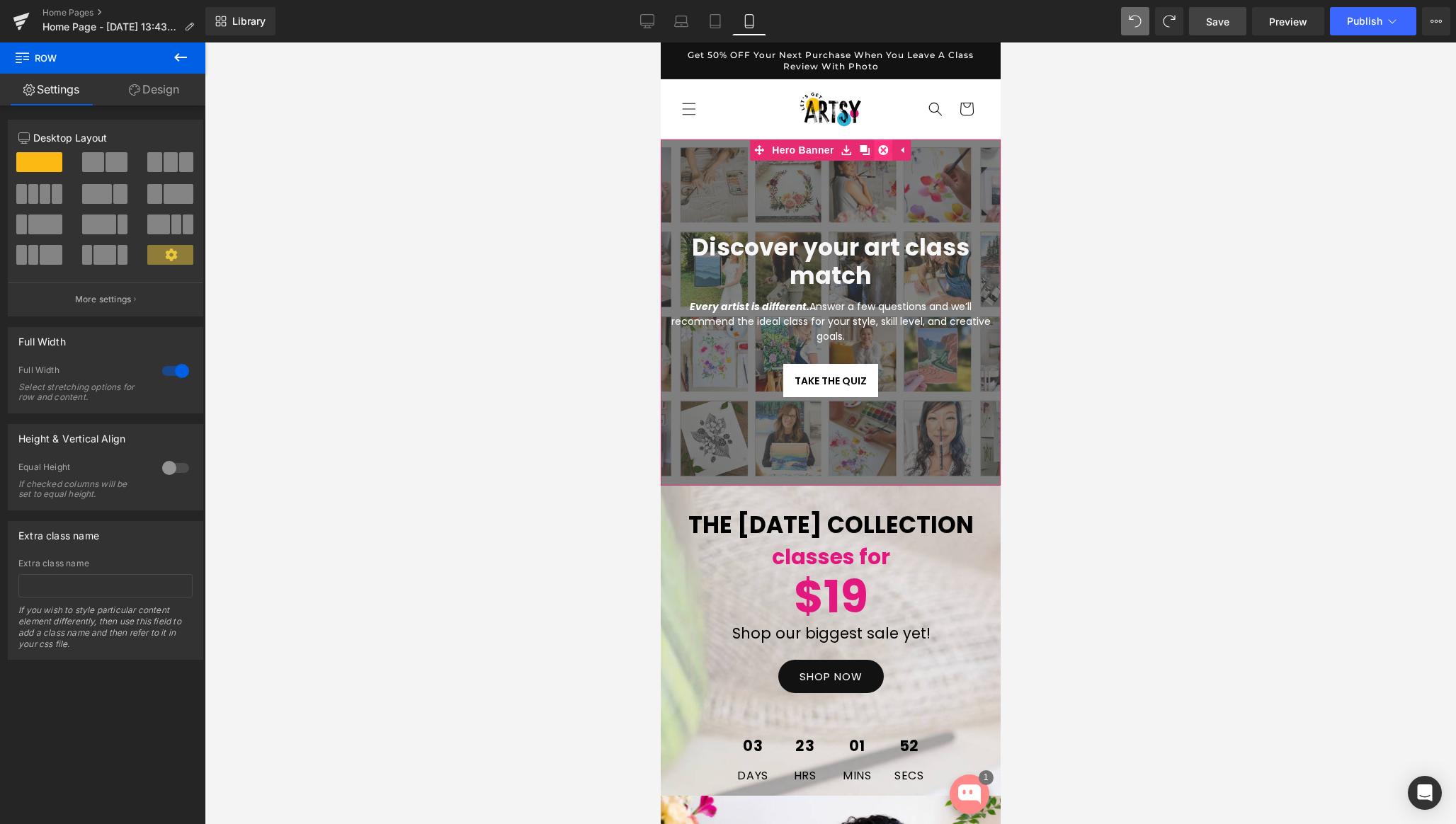
click at [881, 151] on icon at bounding box center [882, 150] width 10 height 11
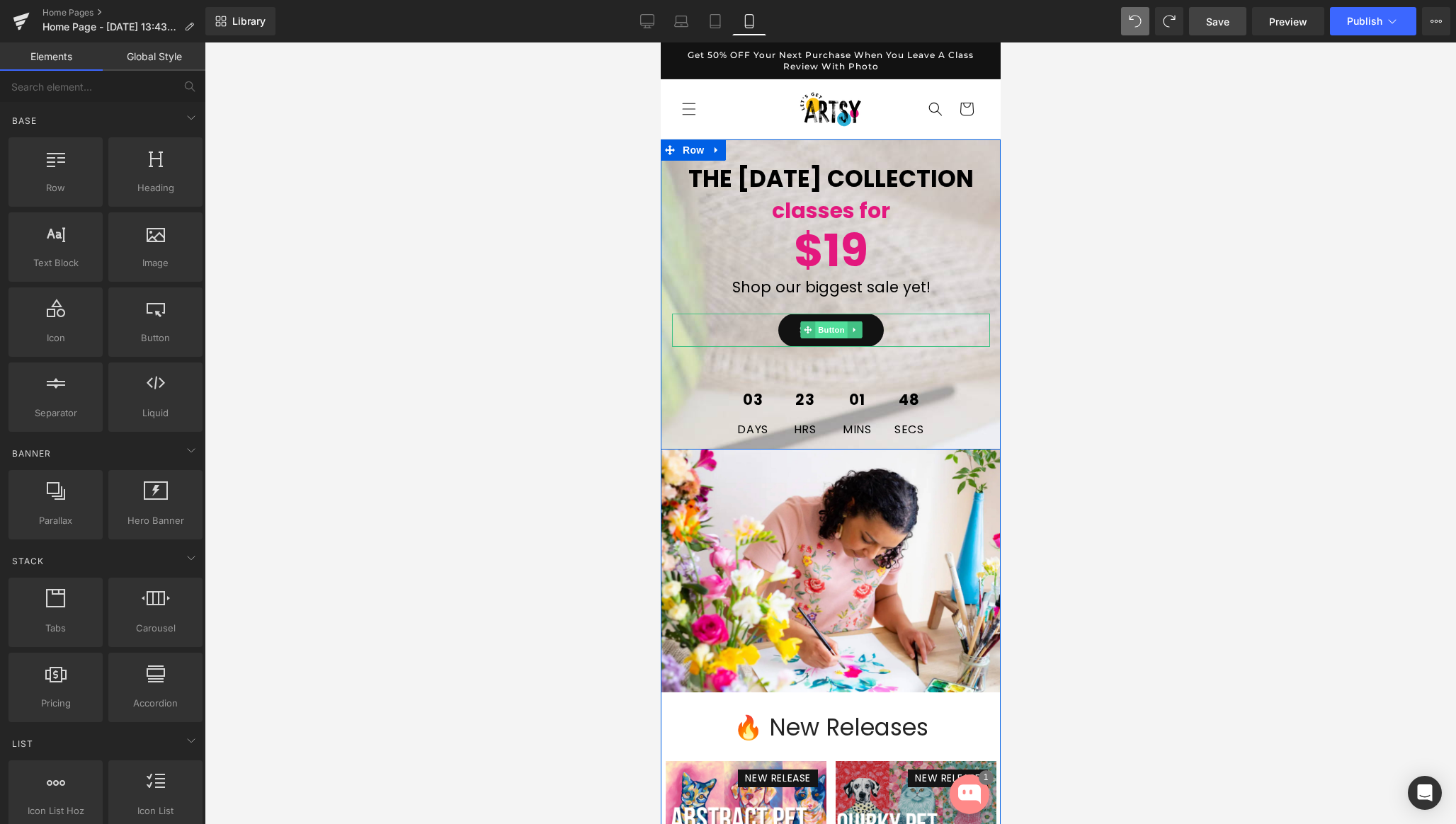
click at [827, 339] on span "Button" at bounding box center [830, 330] width 33 height 17
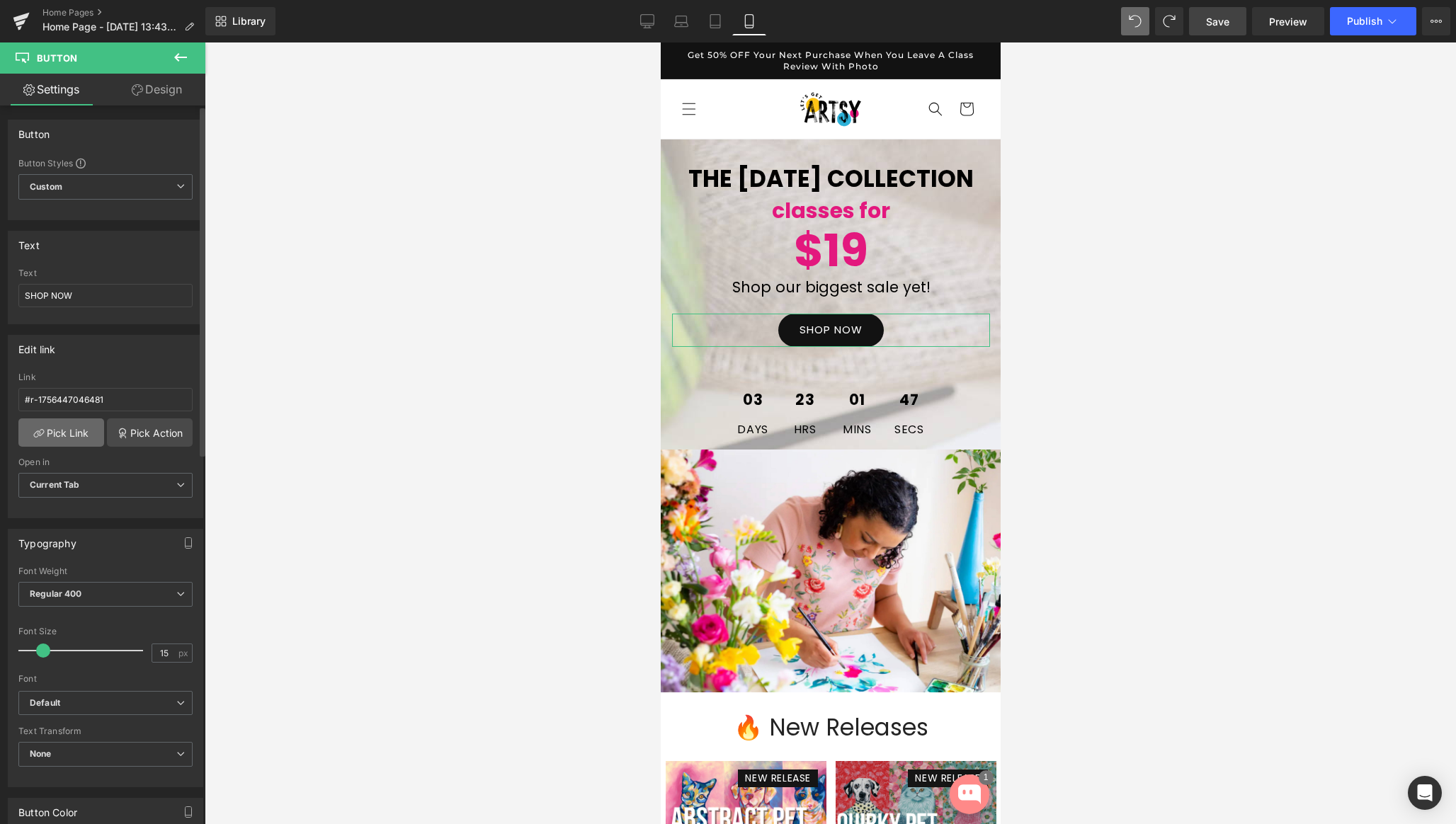
click at [65, 430] on link "Pick Link" at bounding box center [61, 432] width 86 height 28
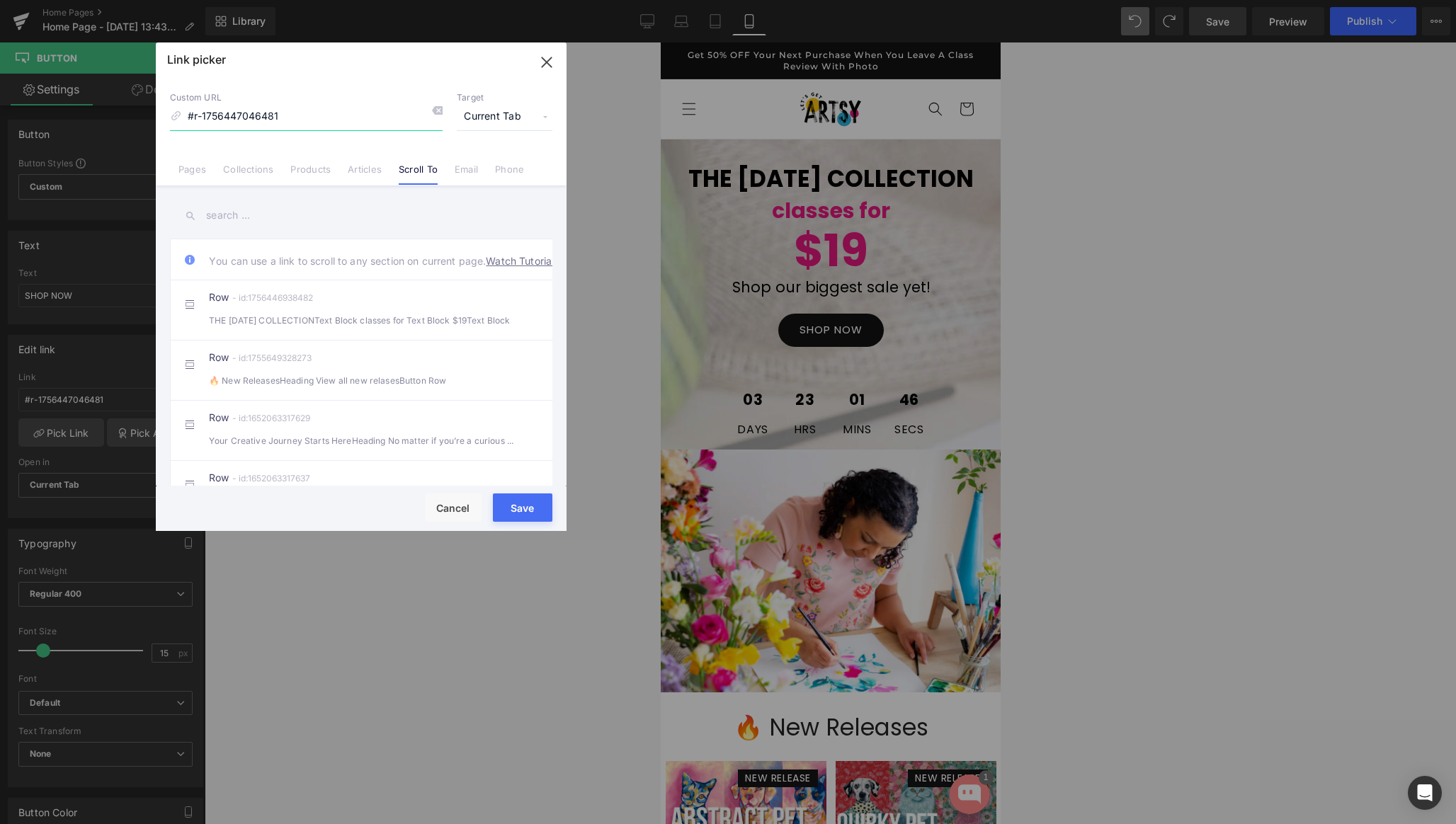
click at [309, 119] on input "#r-1756447046481" at bounding box center [306, 117] width 272 height 27
paste input "[URL][DOMAIN_NAME]"
type input "[URL][DOMAIN_NAME]"
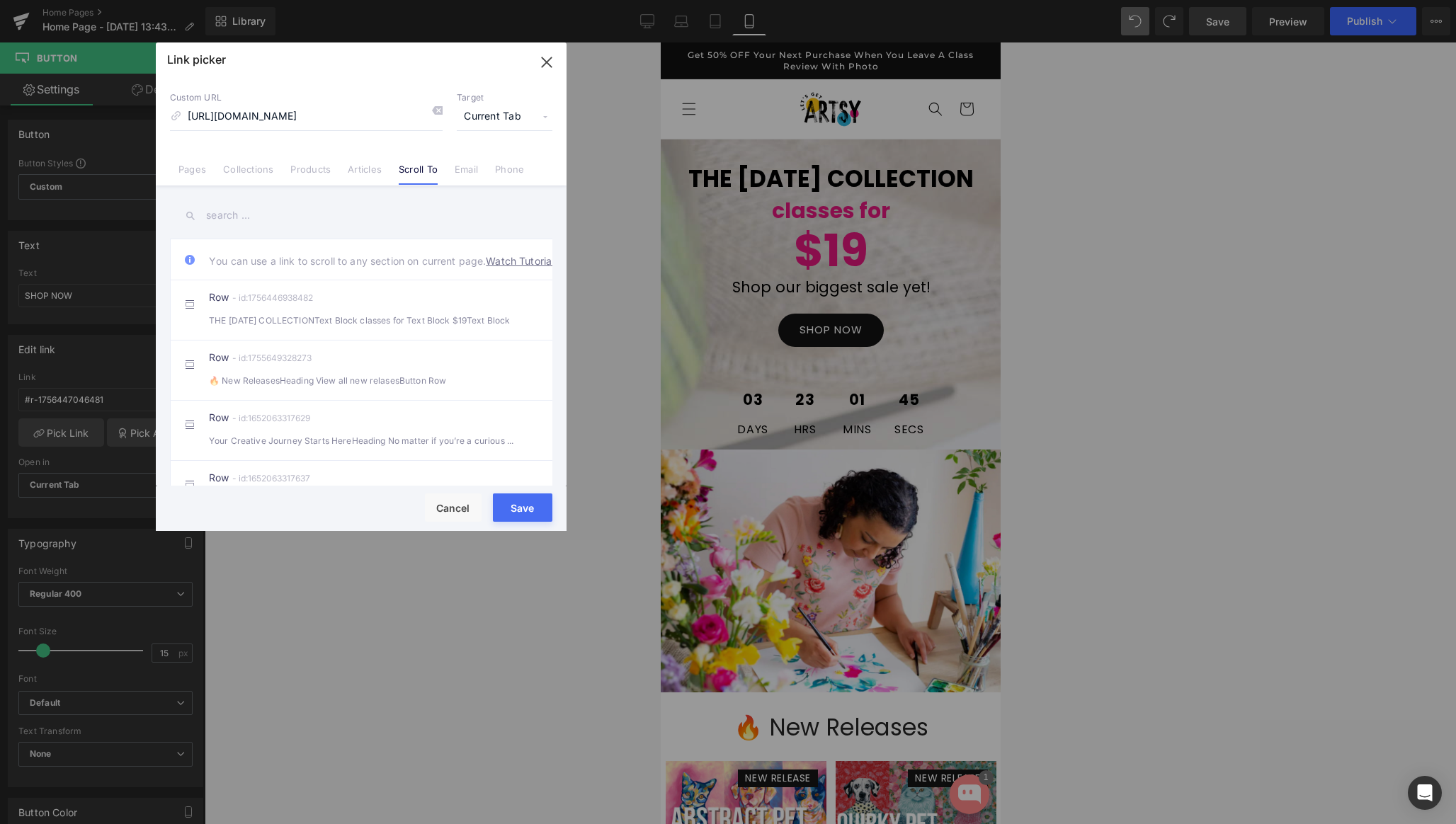
click at [520, 503] on button "Save" at bounding box center [522, 507] width 59 height 28
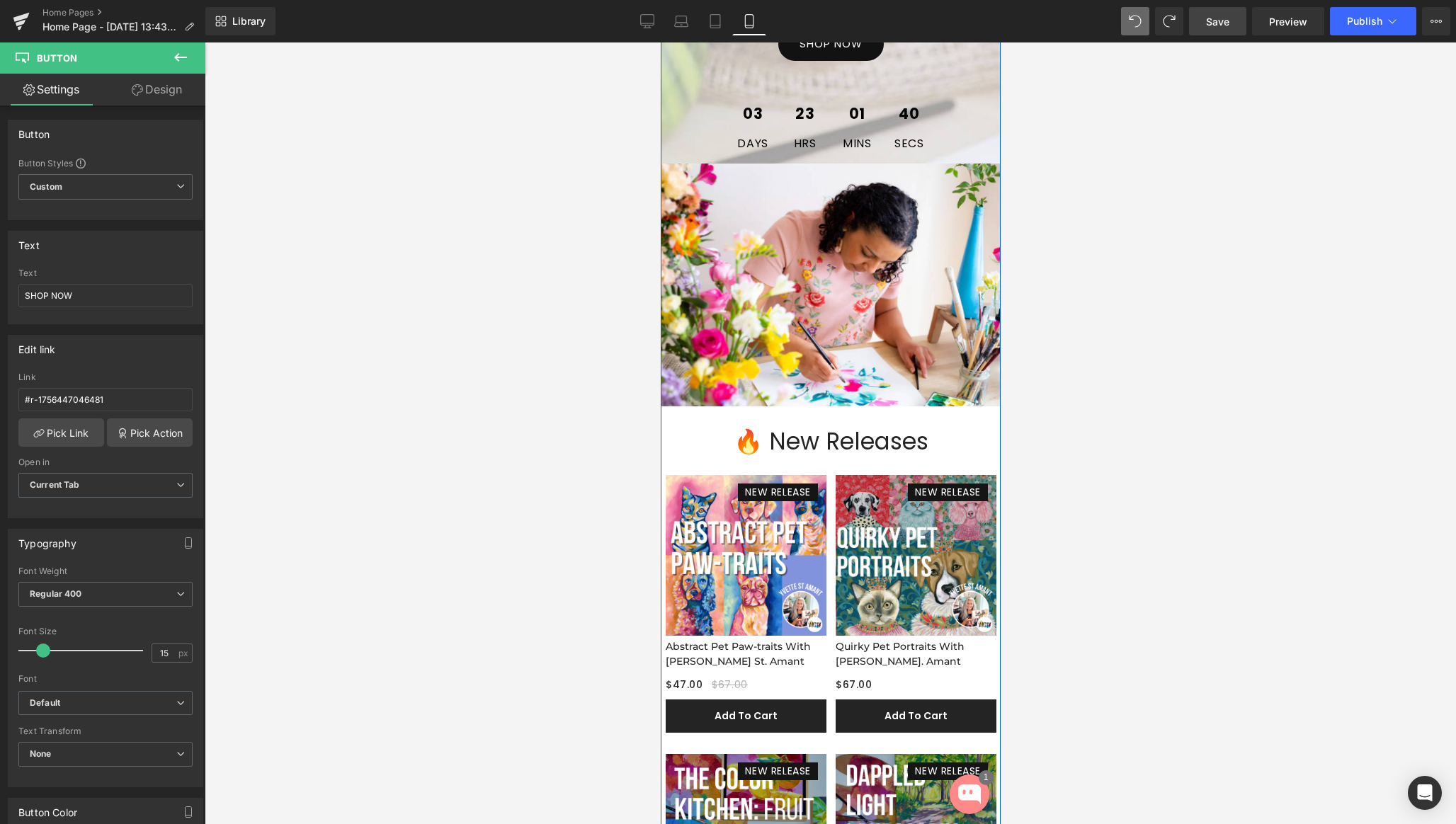
scroll to position [280, 0]
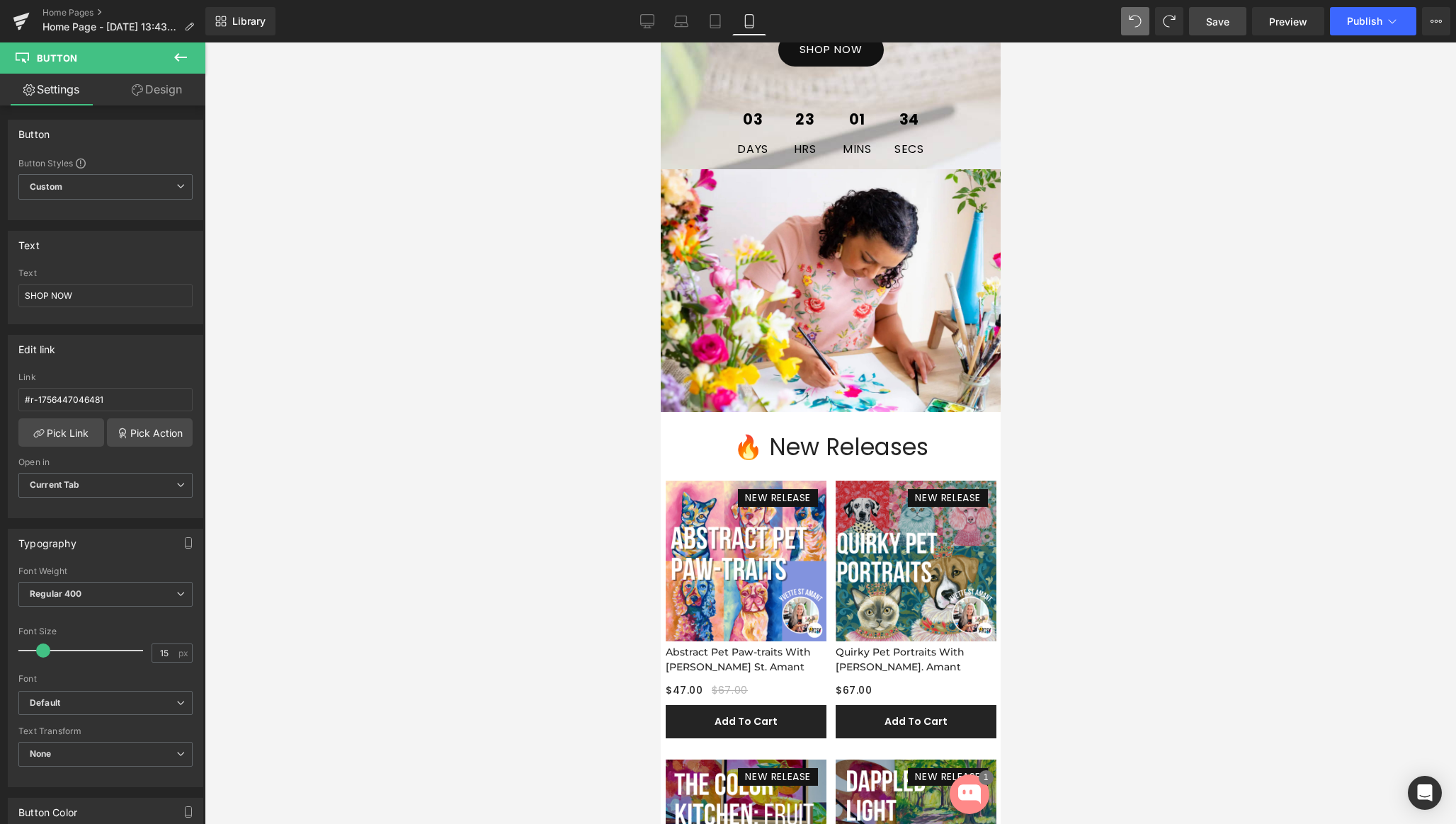
click at [1212, 22] on span "Save" at bounding box center [1217, 21] width 23 height 15
click at [1367, 22] on span "Publish" at bounding box center [1364, 21] width 35 height 11
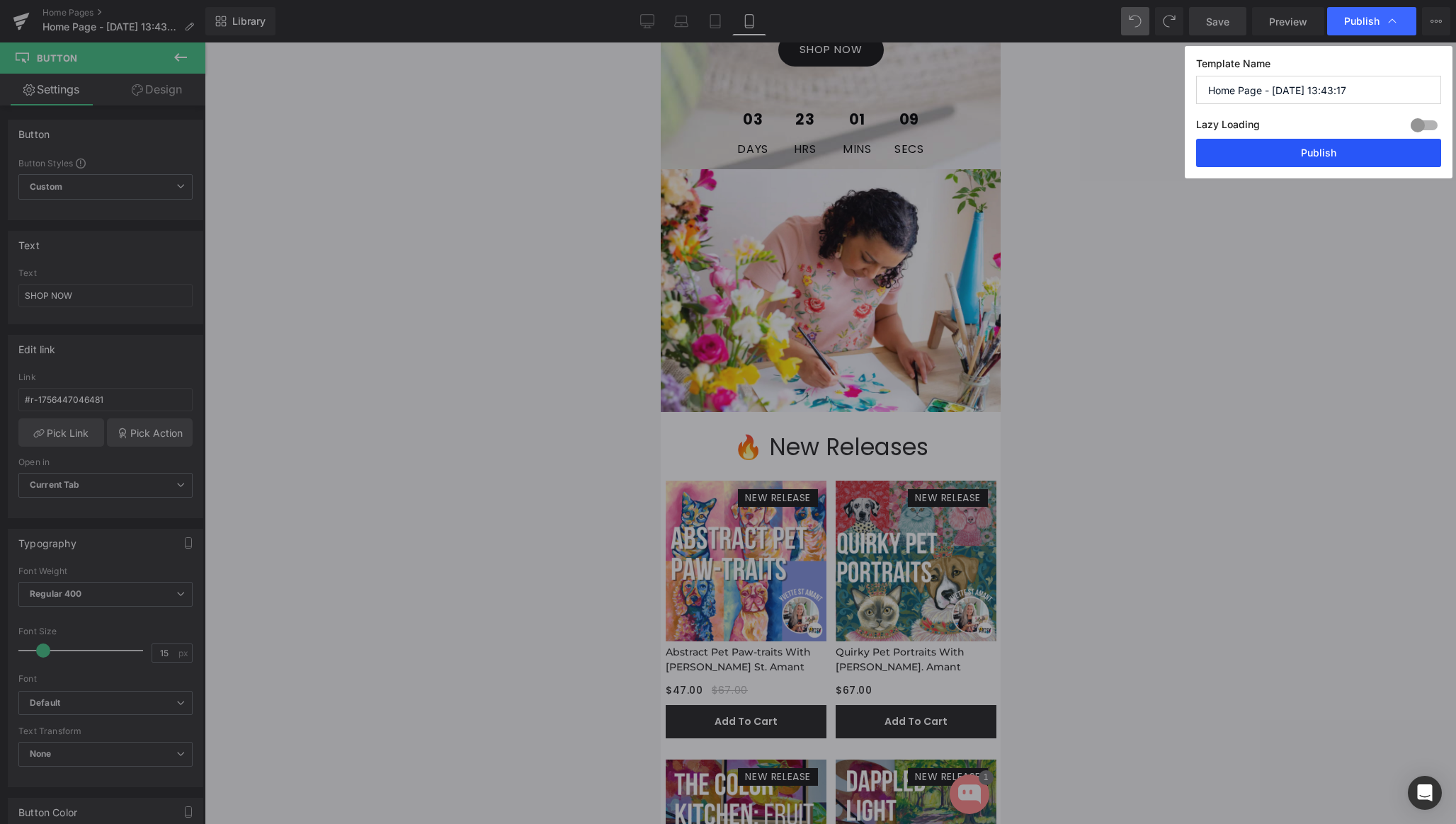
click at [1309, 149] on button "Publish" at bounding box center [1318, 153] width 245 height 28
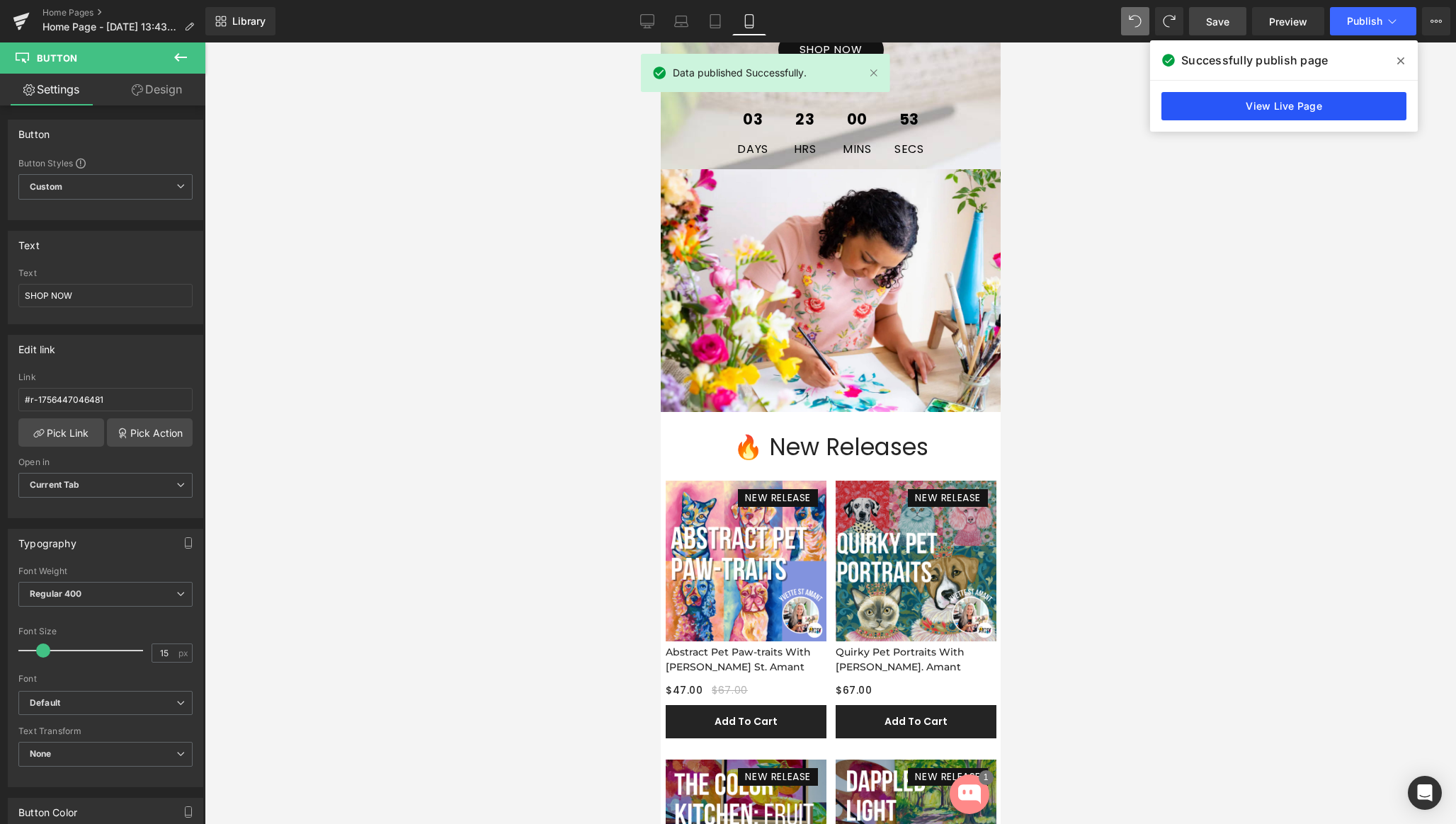
click at [1252, 107] on link "View Live Page" at bounding box center [1283, 106] width 245 height 28
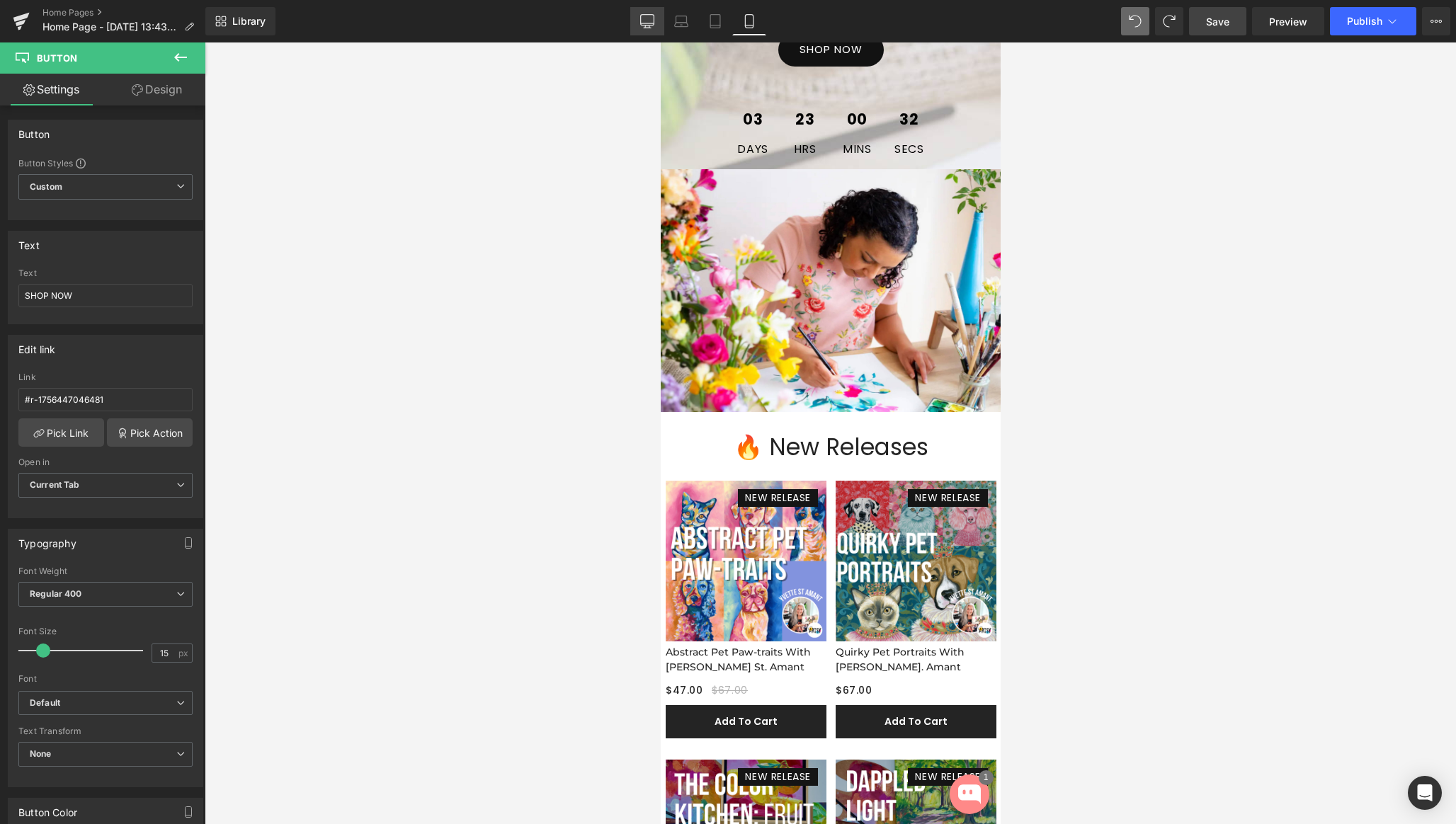
click at [642, 21] on icon at bounding box center [647, 21] width 14 height 14
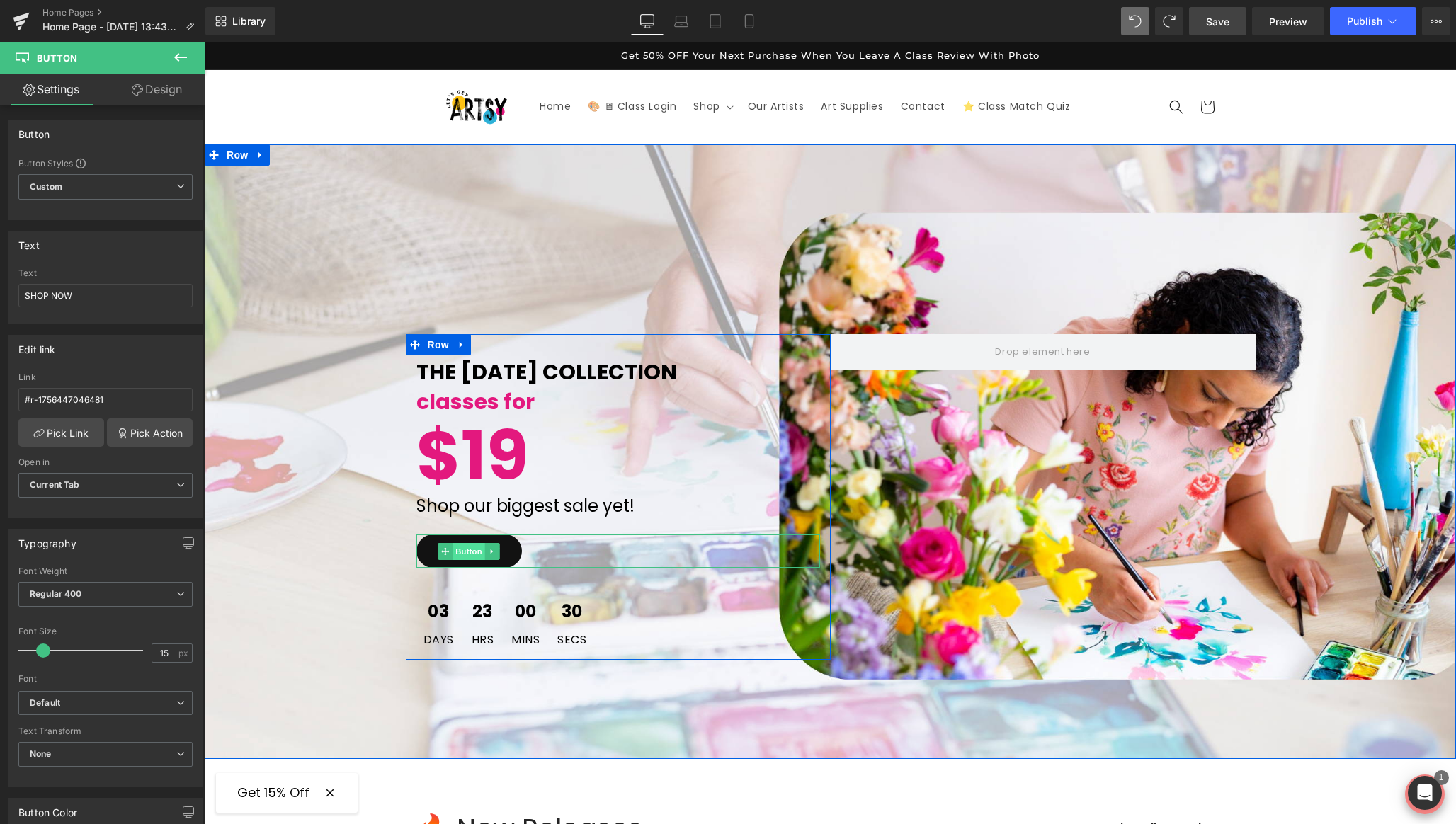
click at [466, 556] on span "Button" at bounding box center [469, 551] width 33 height 17
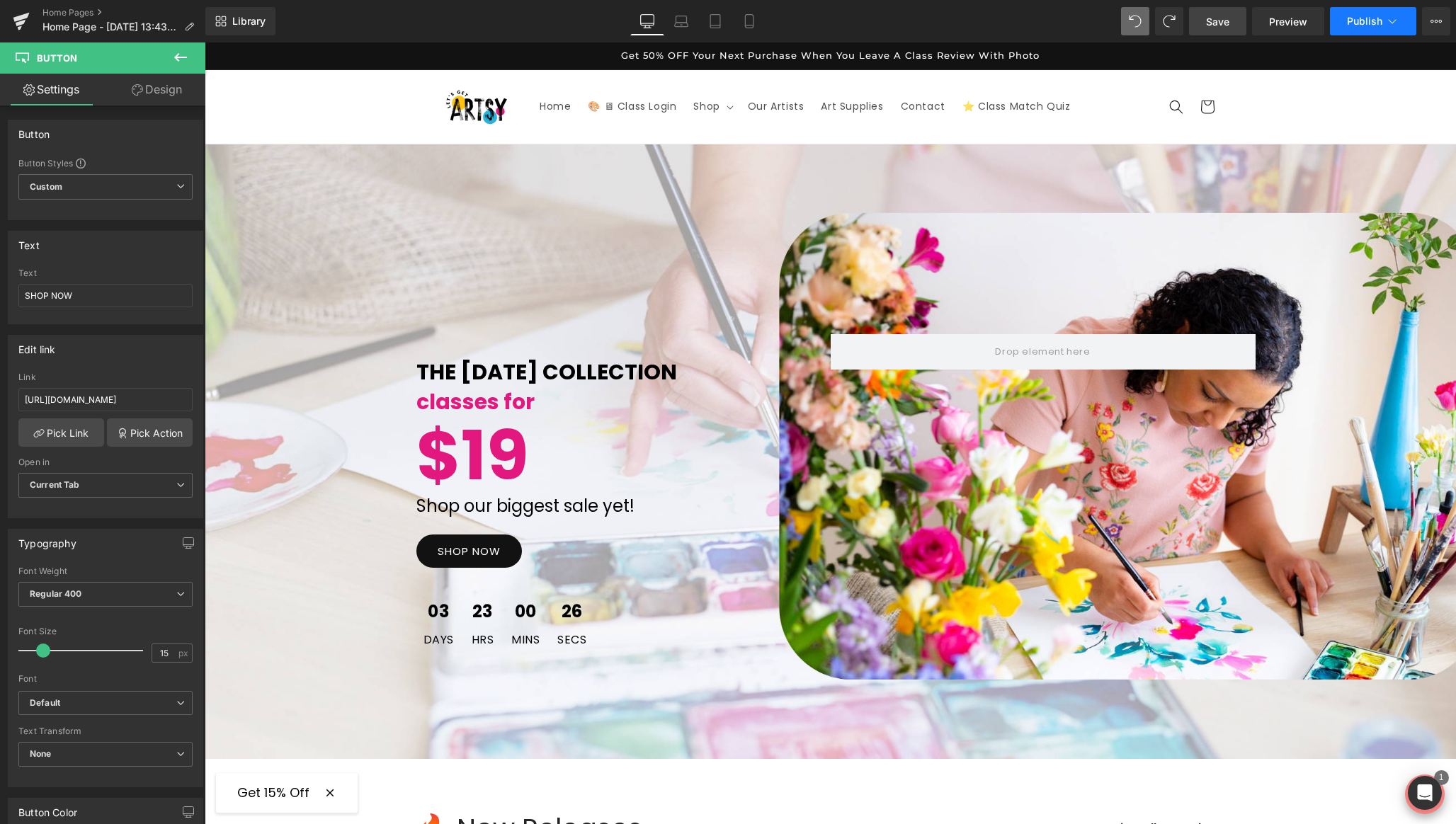
click at [1364, 27] on button "Publish" at bounding box center [1373, 21] width 87 height 28
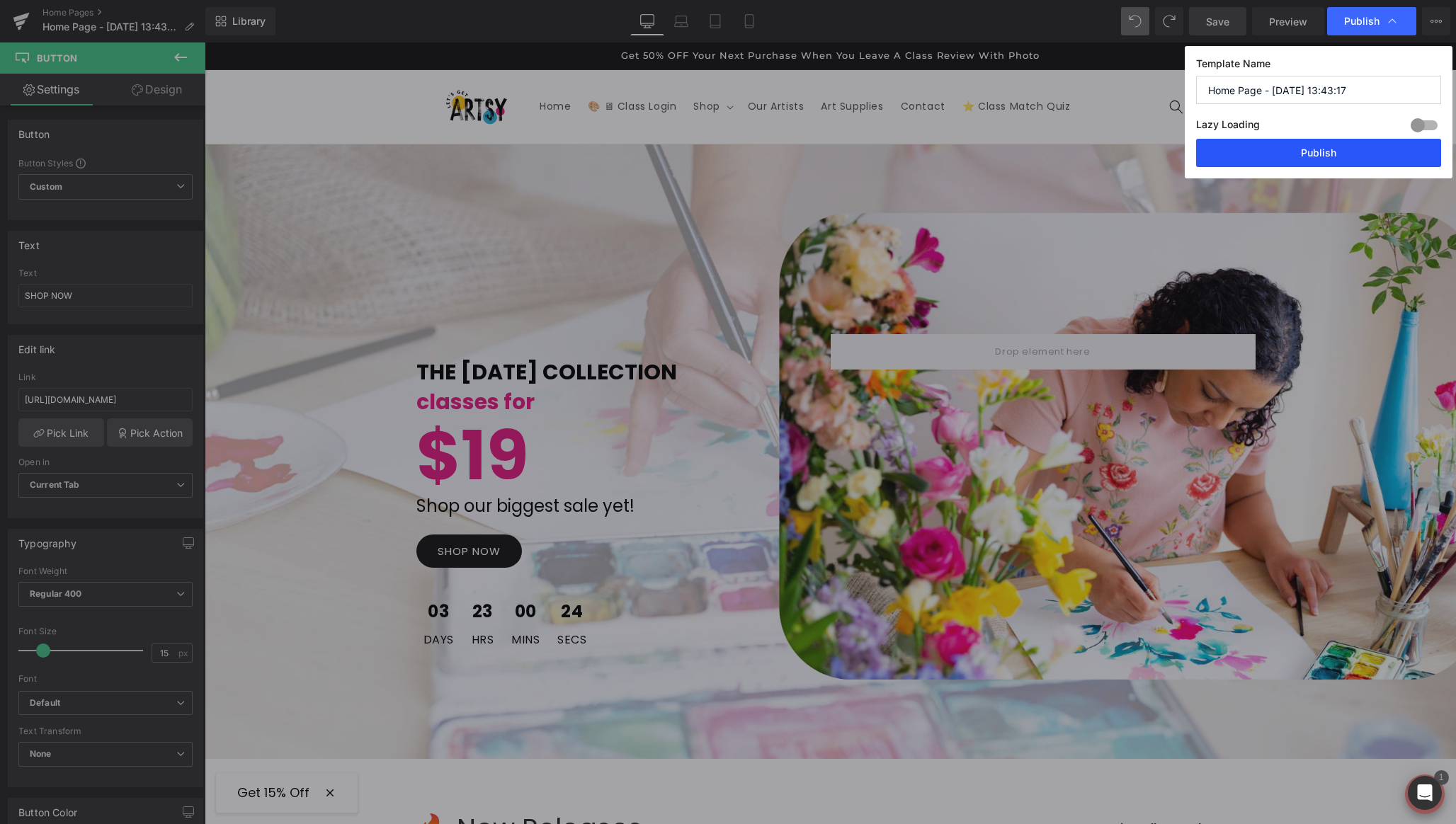
click at [1338, 149] on button "Publish" at bounding box center [1318, 153] width 245 height 28
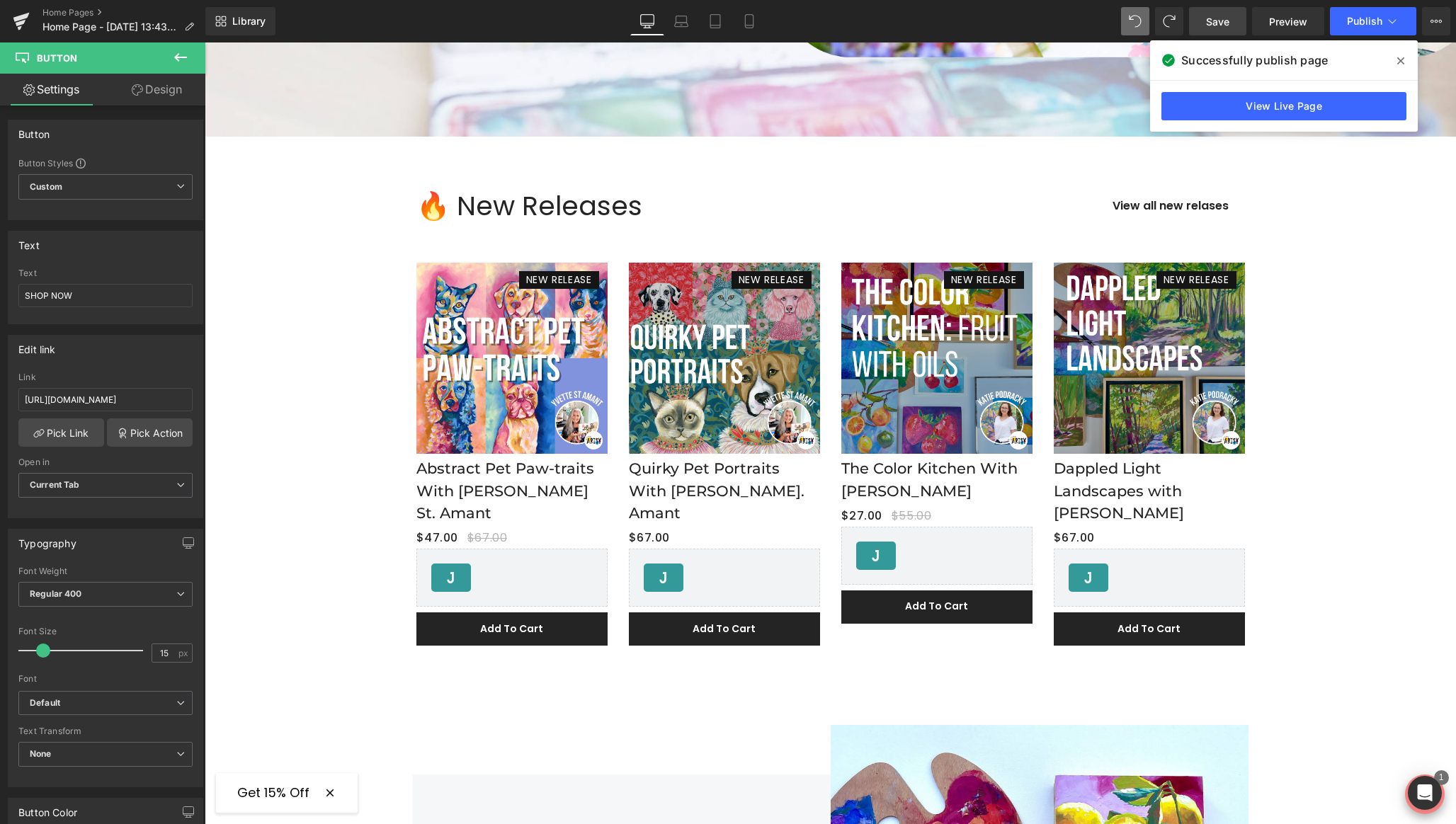
scroll to position [656, 0]
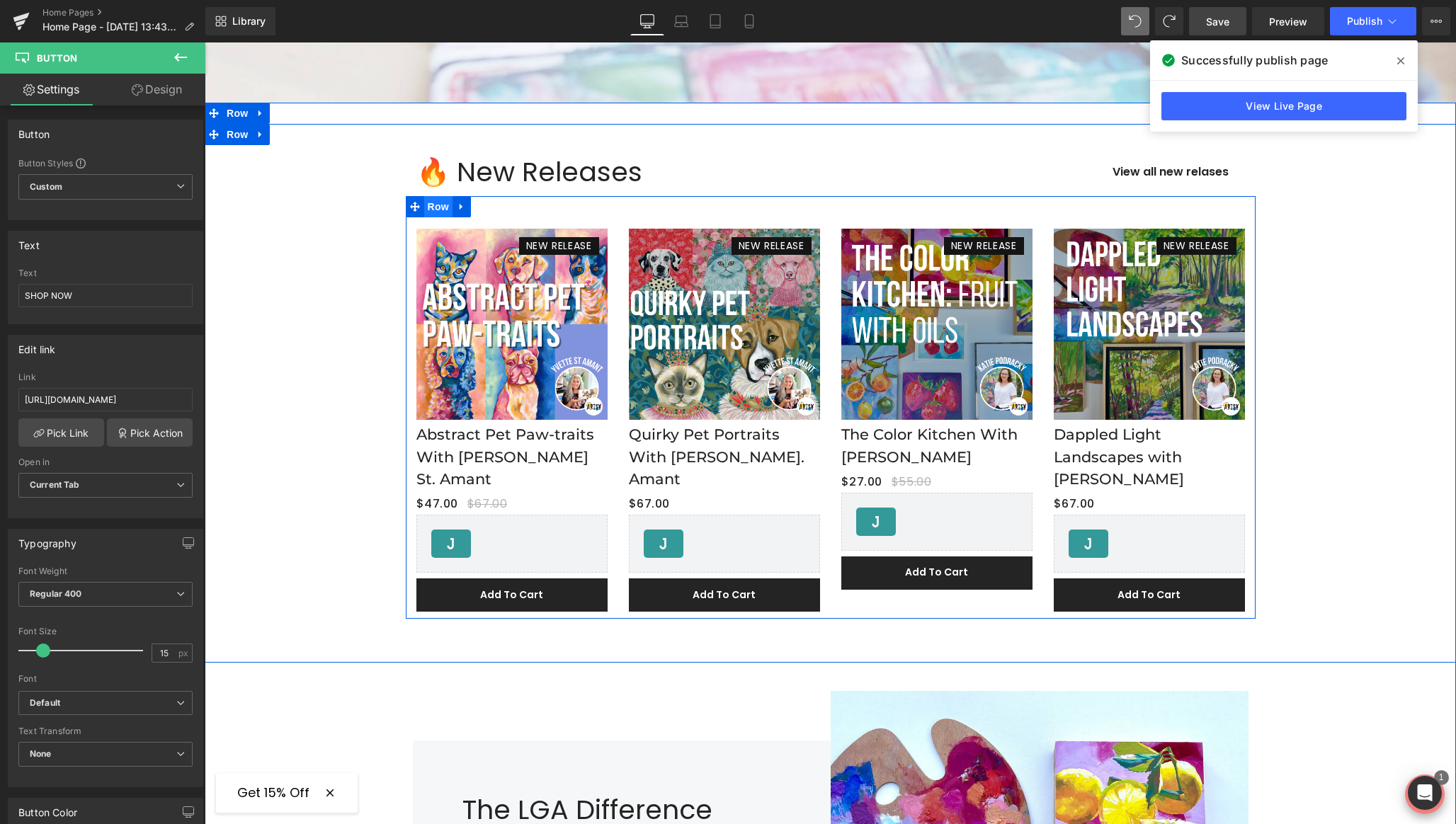
click at [429, 206] on span "Row" at bounding box center [438, 207] width 28 height 21
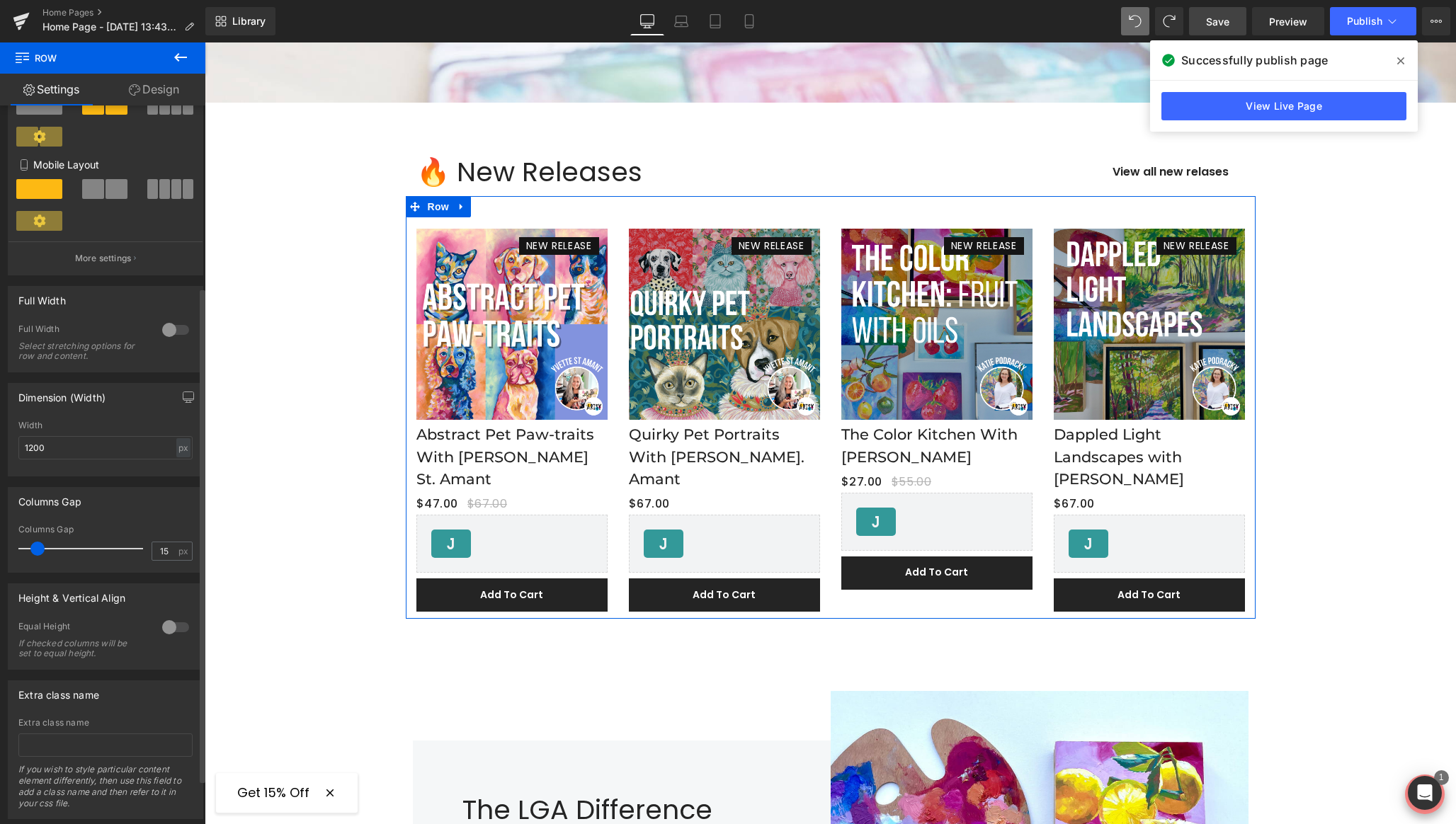
scroll to position [328, 0]
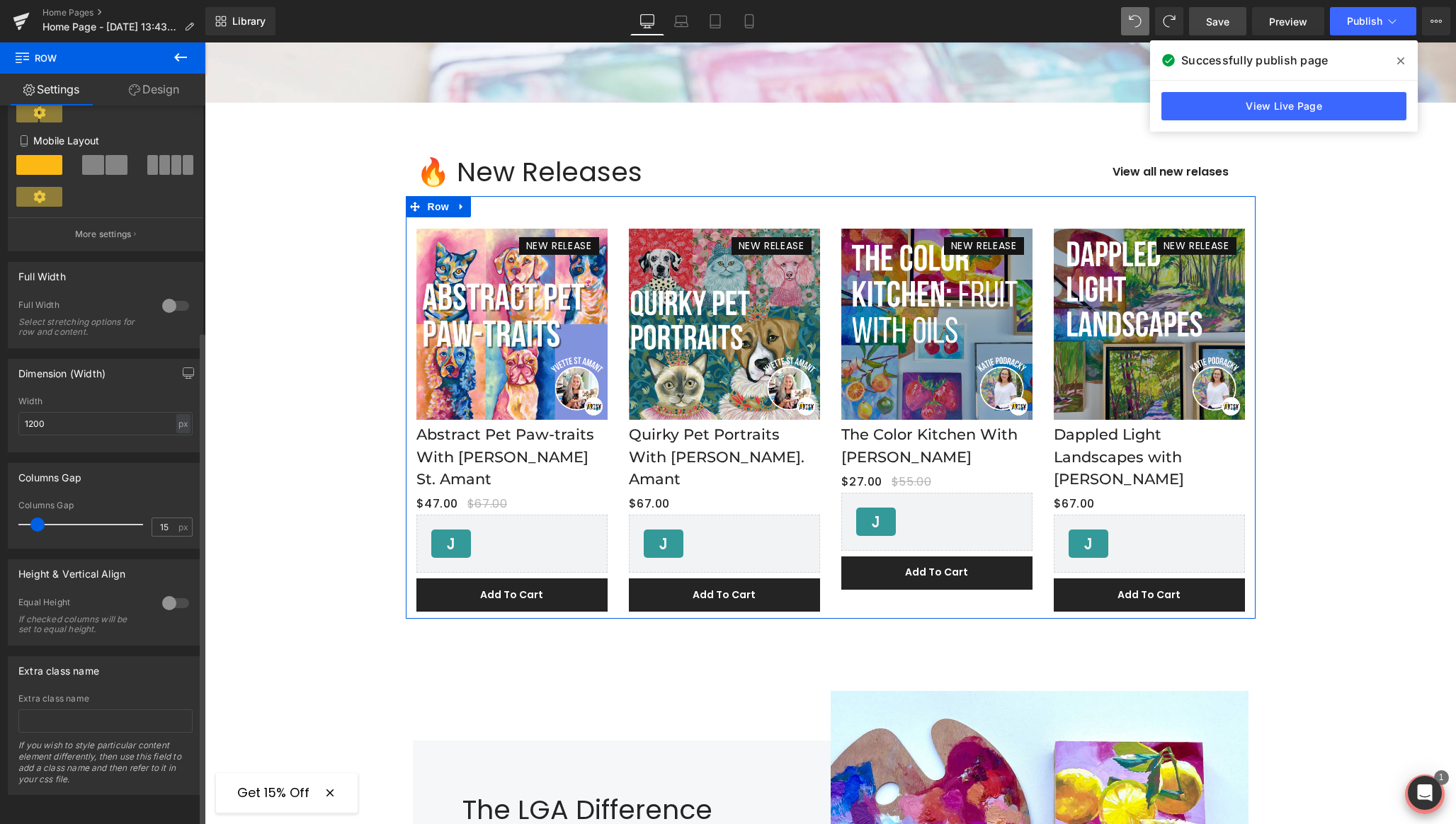
click at [176, 594] on div at bounding box center [175, 604] width 34 height 23
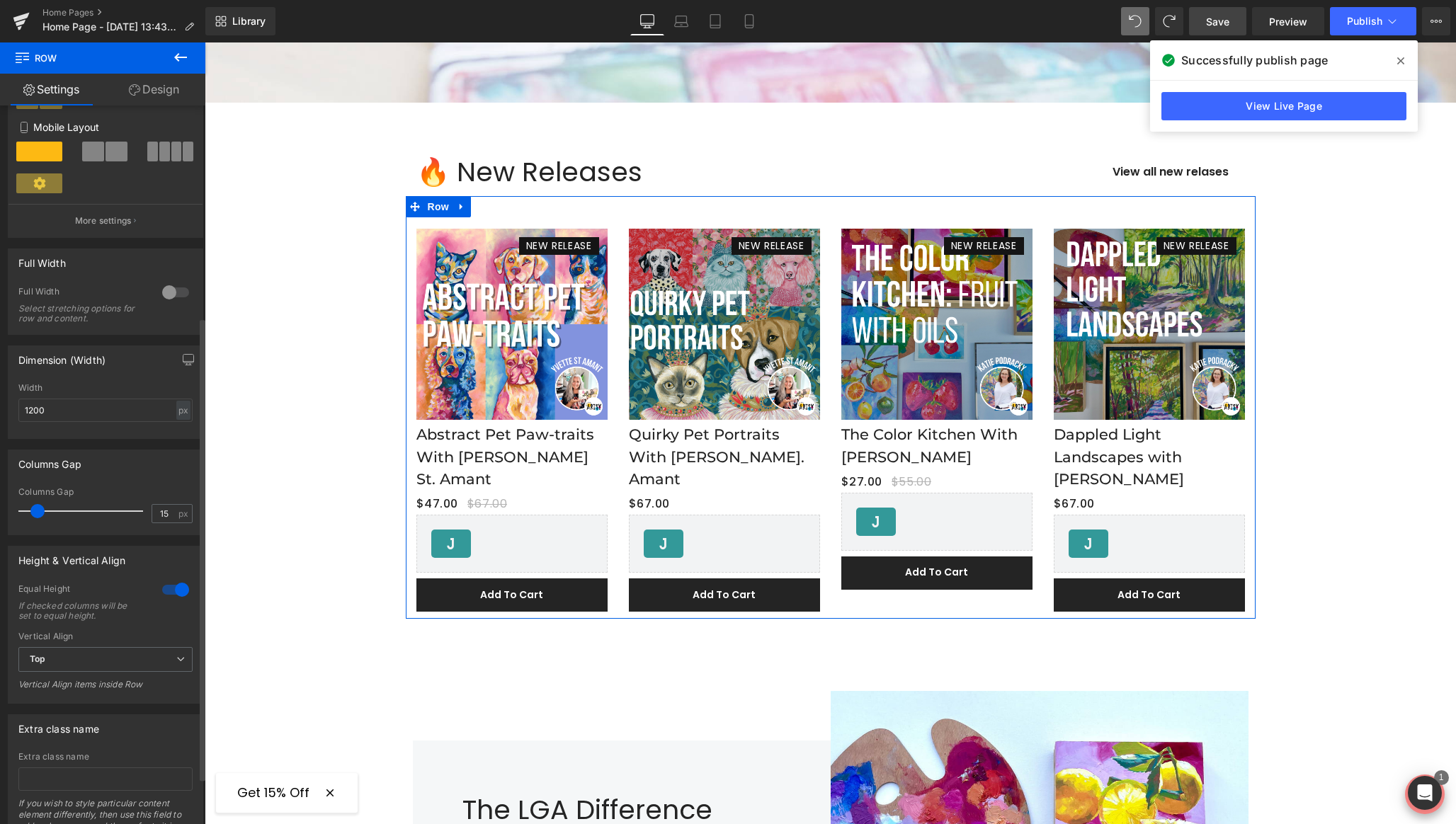
click at [176, 594] on div at bounding box center [175, 590] width 34 height 23
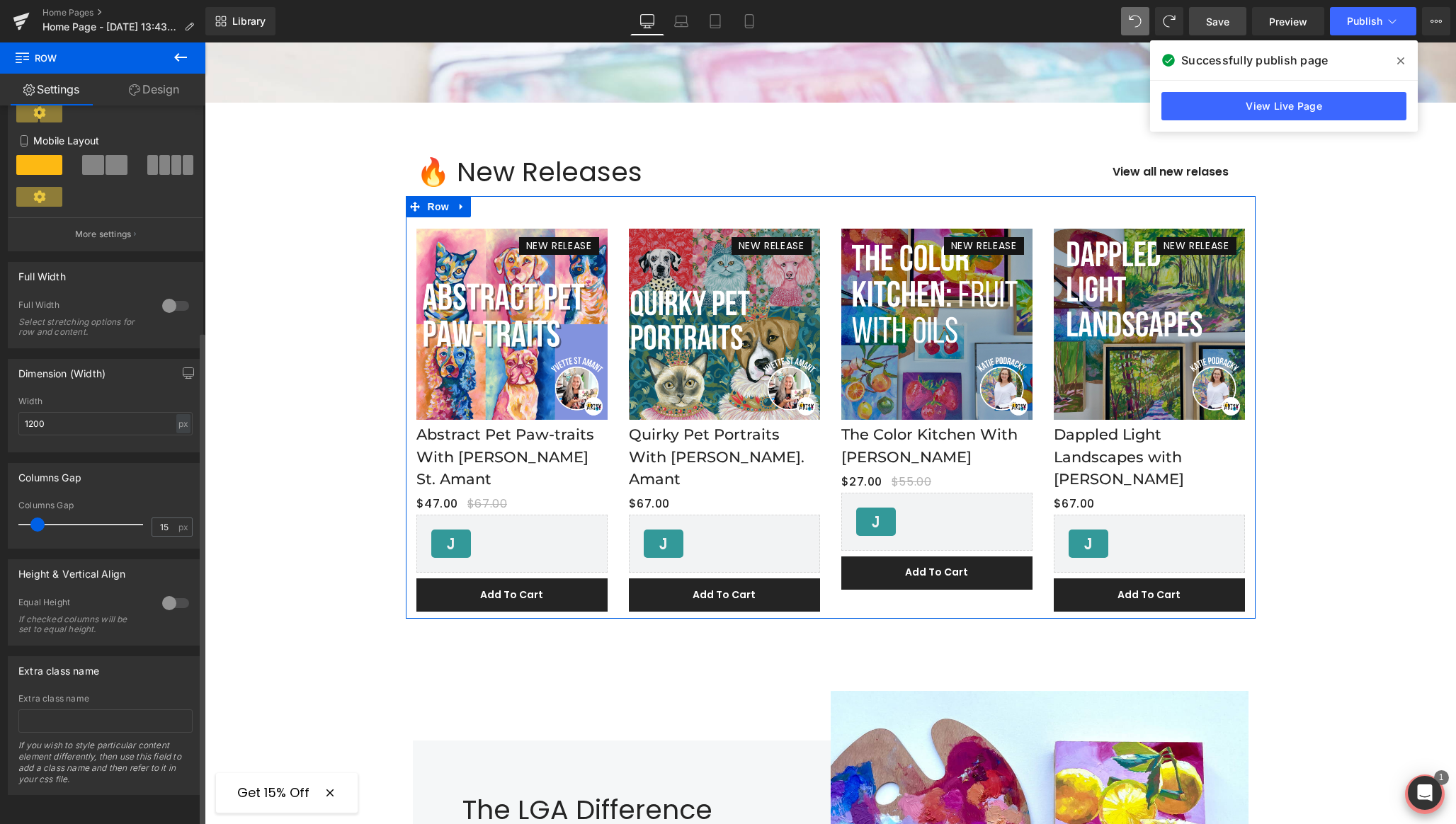
click at [176, 594] on div at bounding box center [175, 604] width 34 height 23
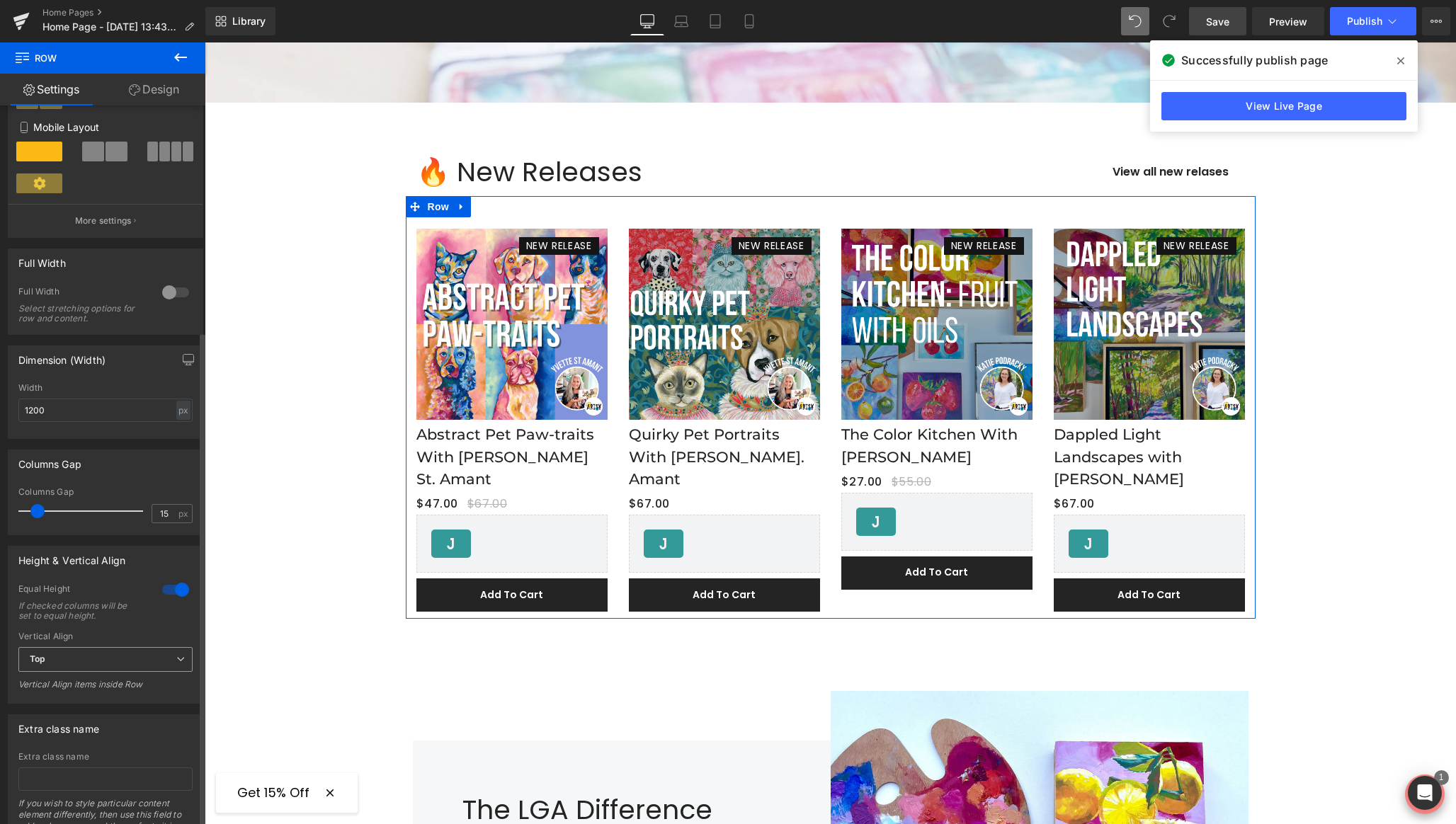
click at [77, 668] on span "Top" at bounding box center [105, 660] width 174 height 25
click at [66, 705] on div "Middle" at bounding box center [53, 706] width 27 height 10
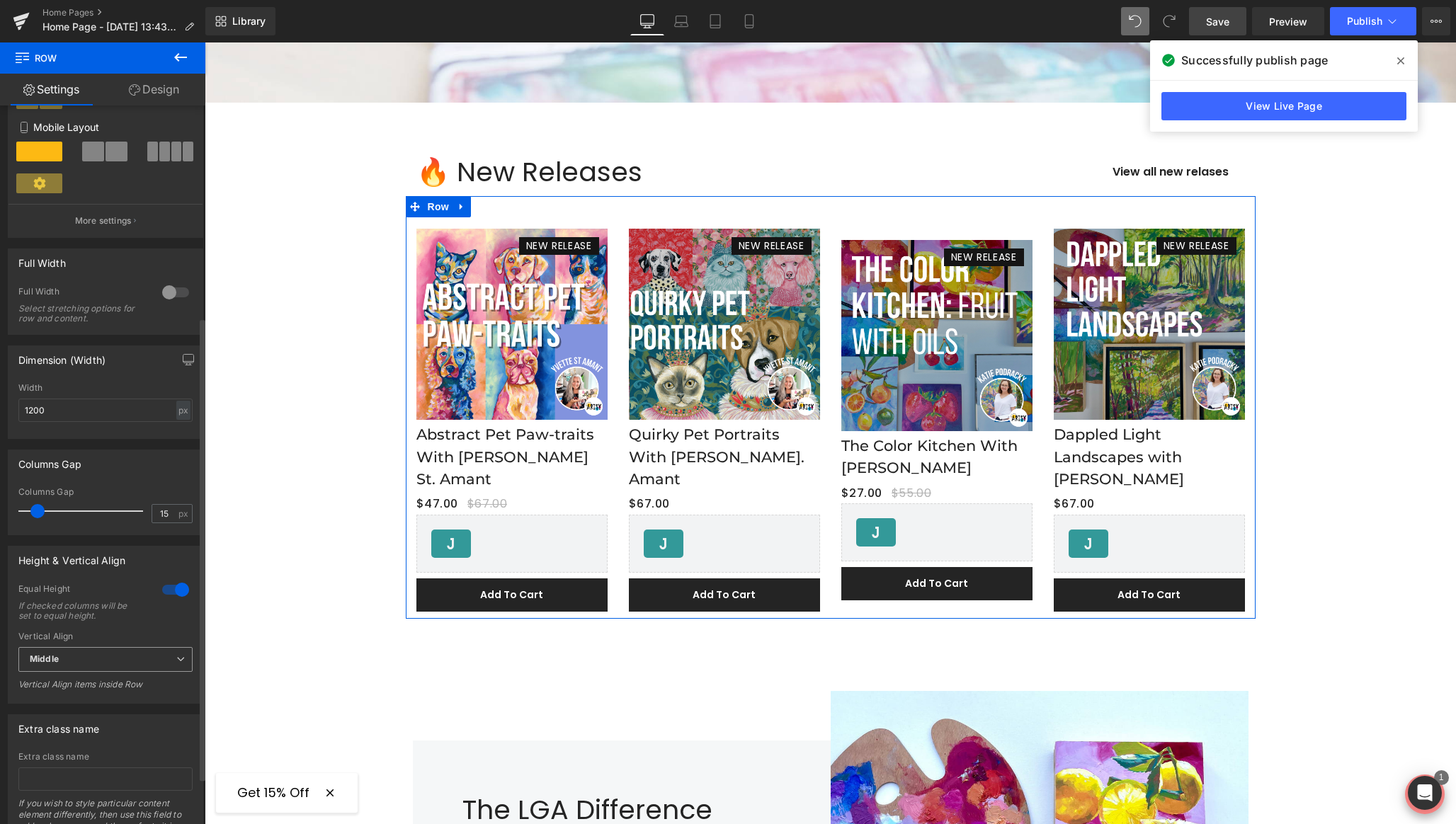
click at [79, 672] on span "Middle" at bounding box center [105, 660] width 174 height 25
click at [79, 668] on span "Middle" at bounding box center [103, 660] width 169 height 25
click at [75, 665] on span "Middle" at bounding box center [105, 660] width 174 height 25
click at [67, 680] on li "Top" at bounding box center [103, 684] width 169 height 21
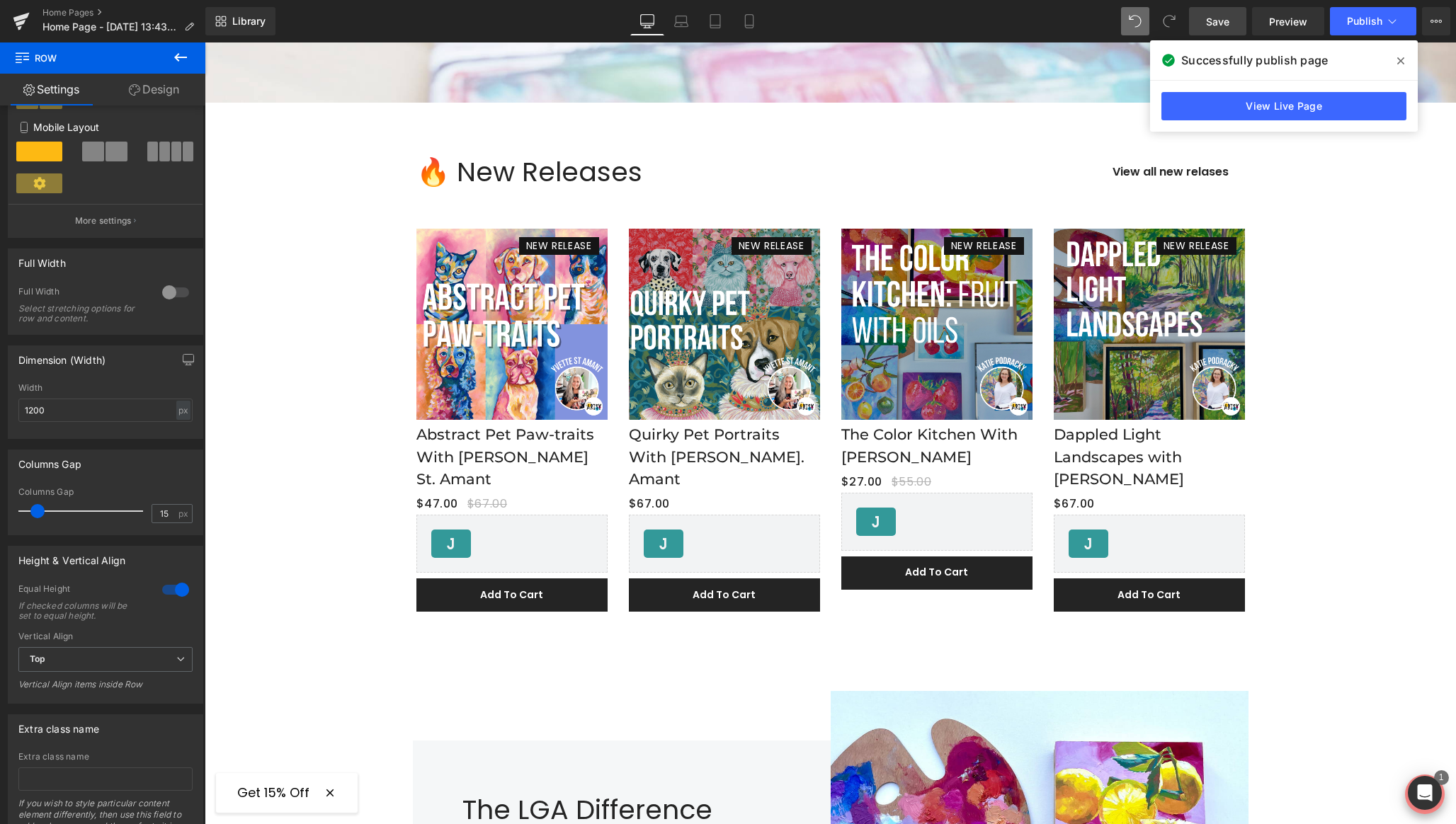
click at [1399, 61] on icon at bounding box center [1400, 60] width 7 height 11
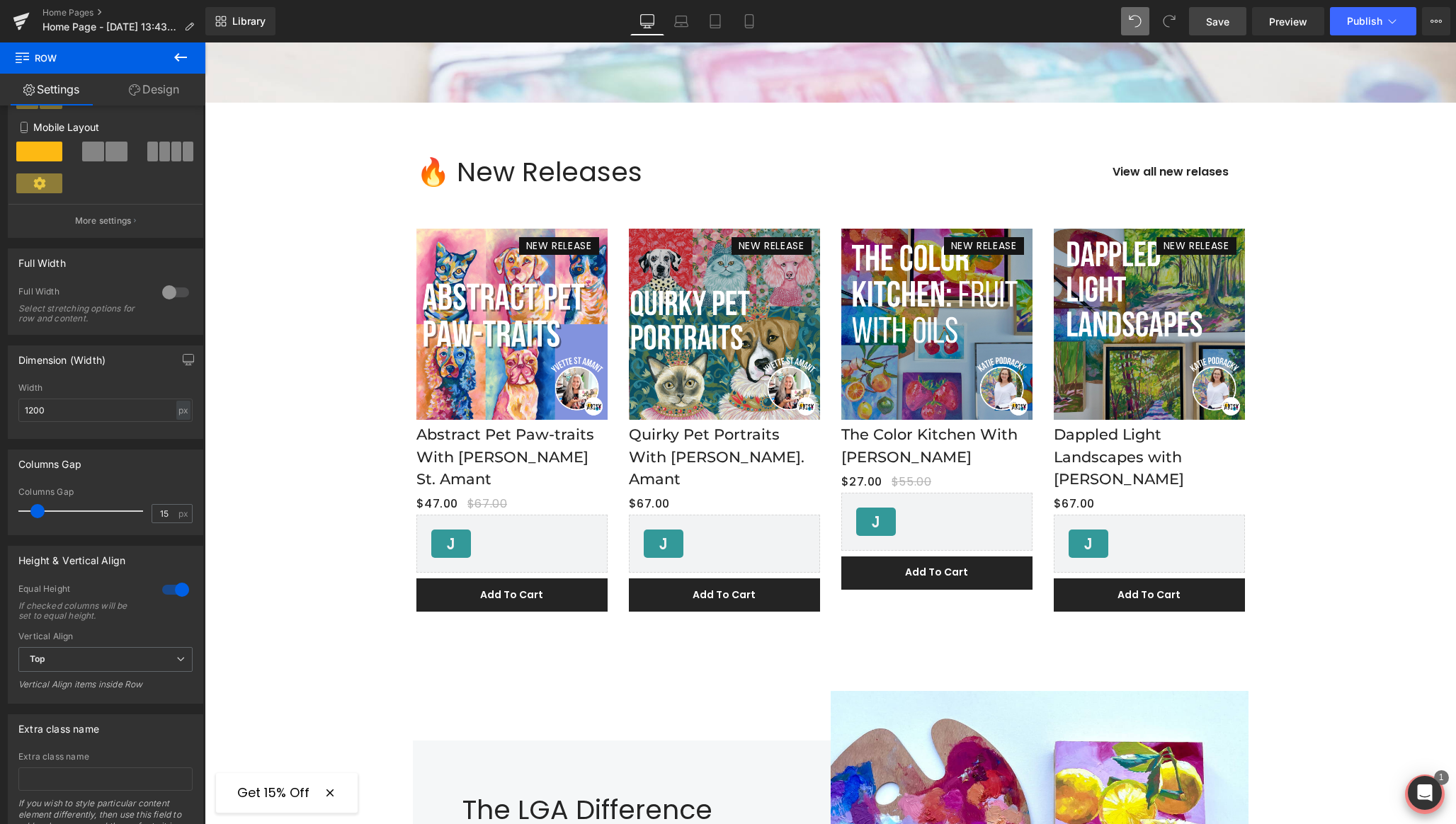
drag, startPoint x: 1215, startPoint y: 30, endPoint x: 450, endPoint y: 339, distance: 825.0
click at [1215, 30] on link "Save" at bounding box center [1217, 21] width 57 height 28
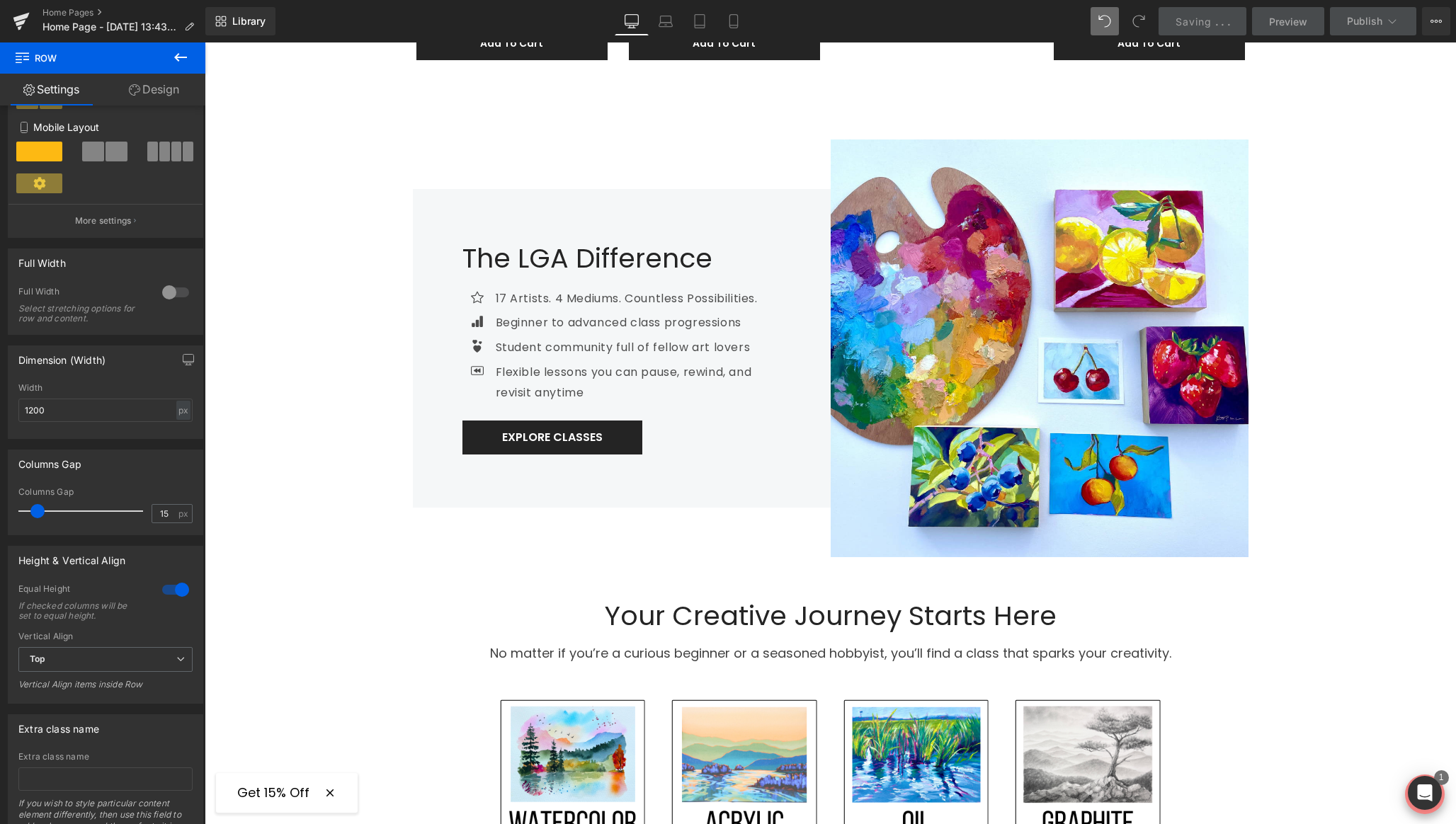
scroll to position [0, 0]
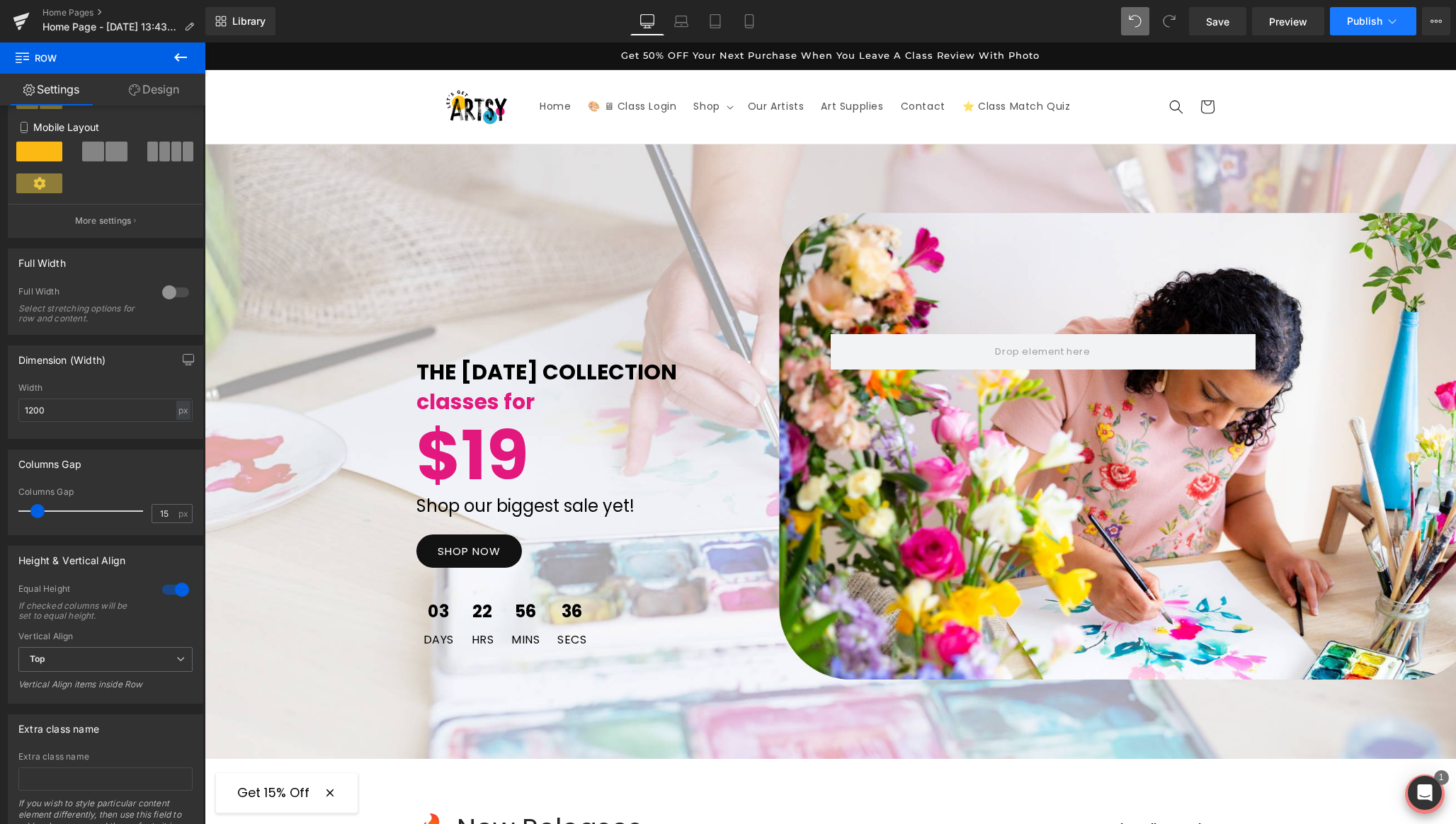
click at [1370, 14] on button "Publish" at bounding box center [1373, 21] width 87 height 28
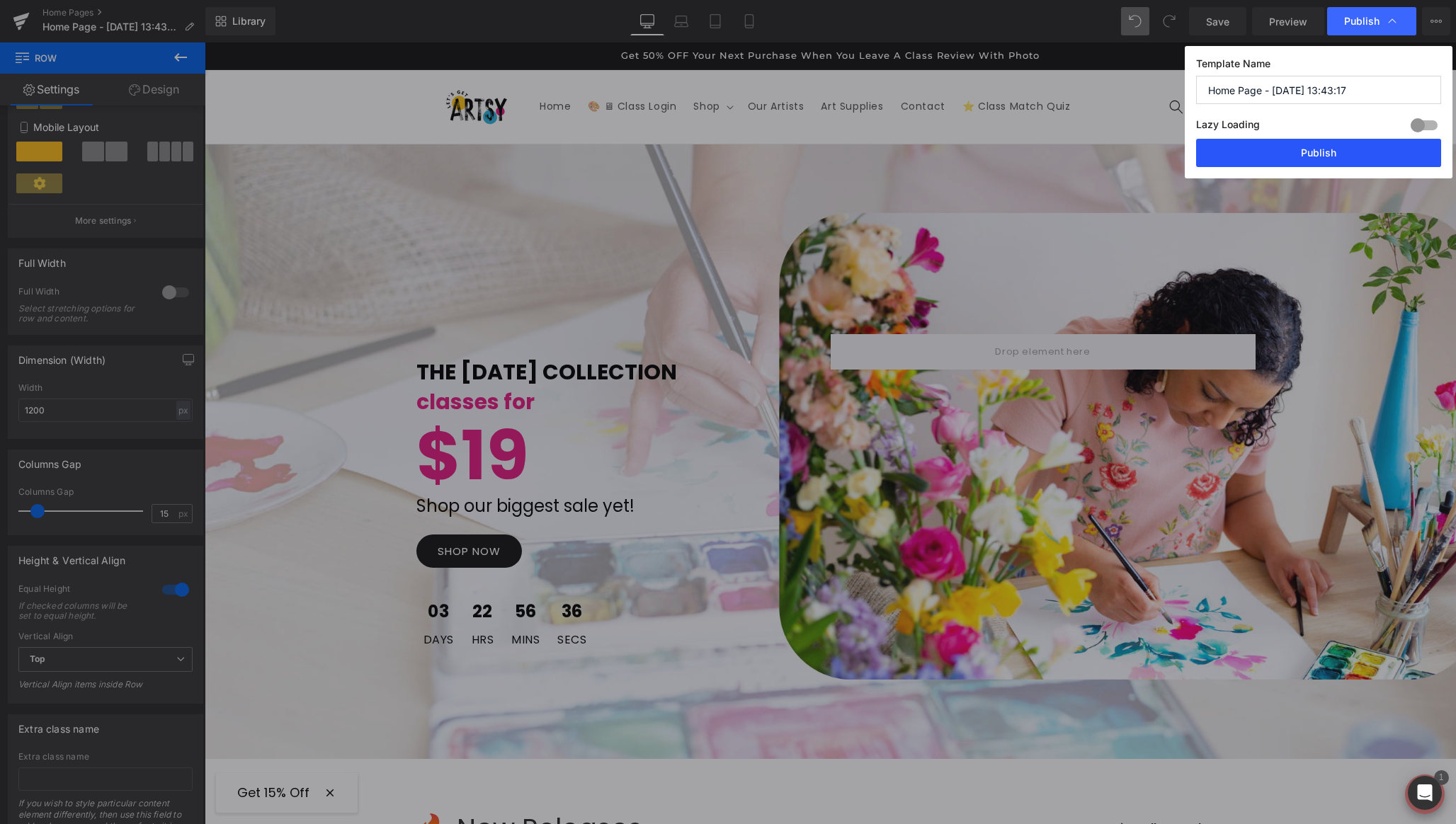
click at [1274, 164] on button "Publish" at bounding box center [1318, 153] width 245 height 28
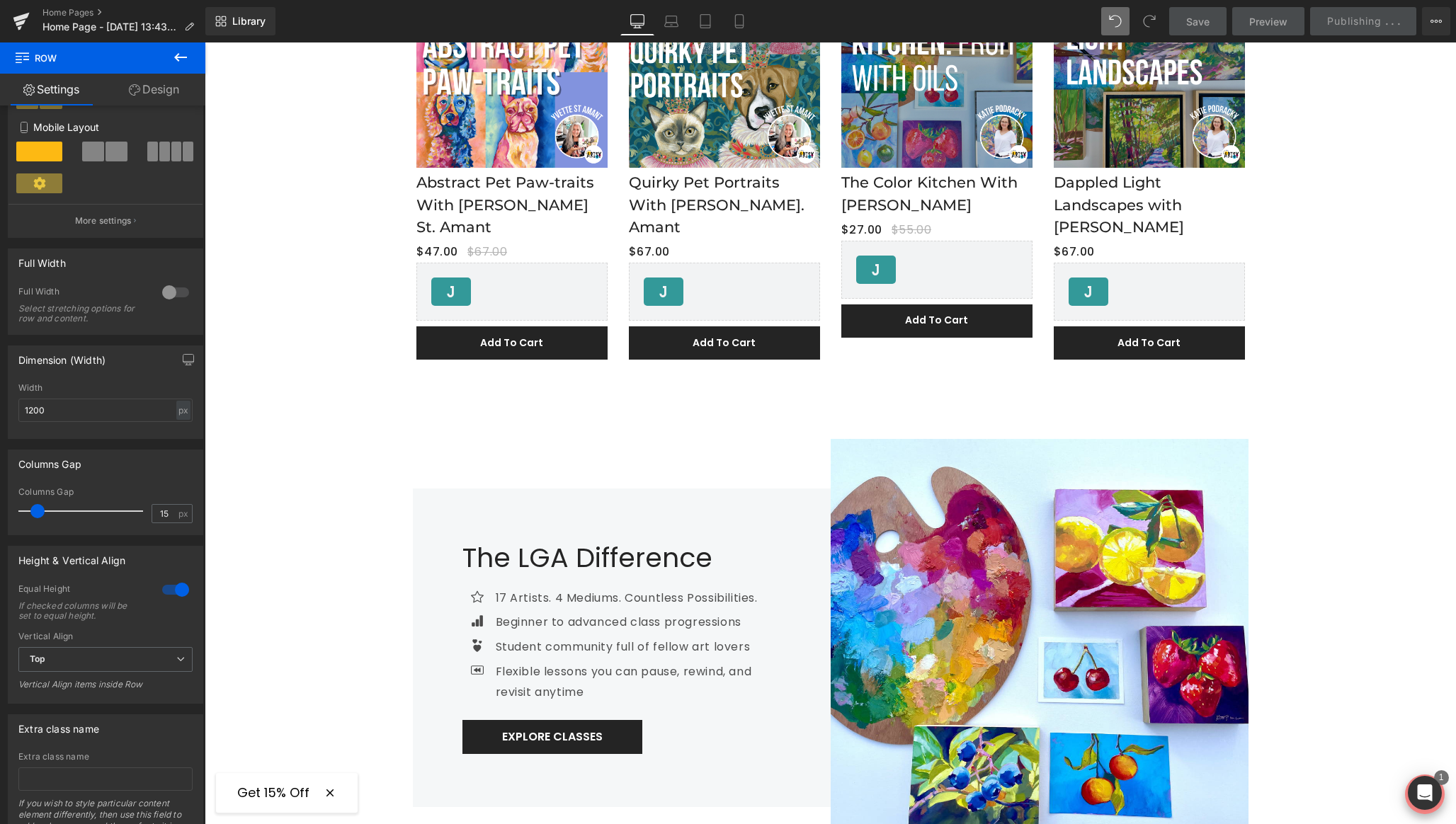
scroll to position [927, 0]
